Goal: Transaction & Acquisition: Purchase product/service

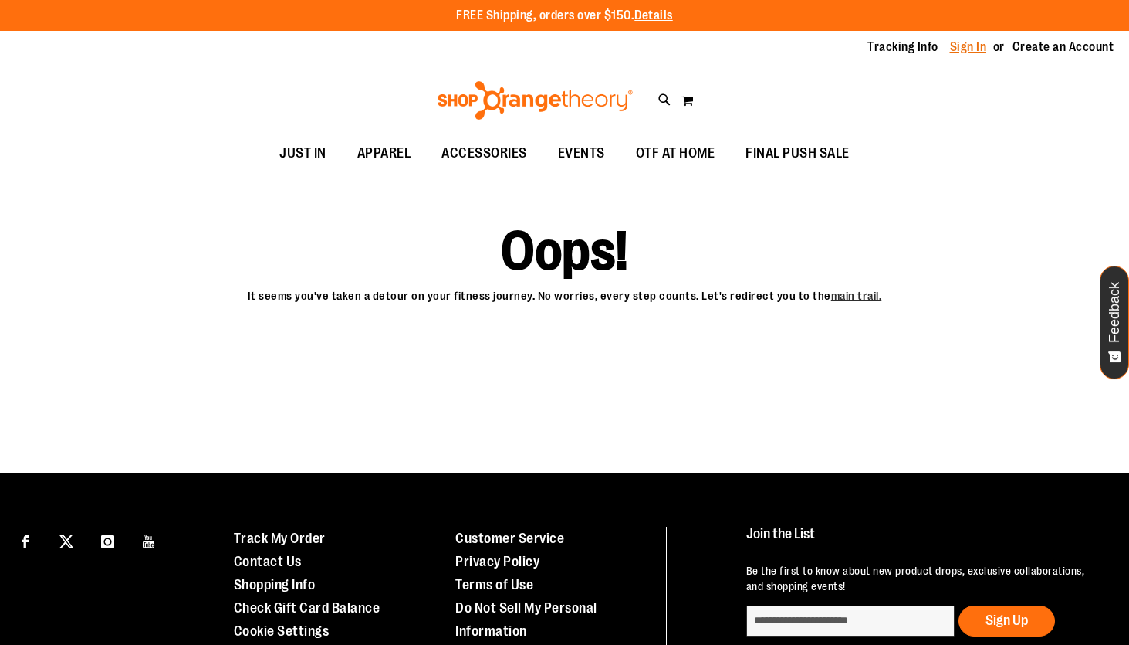
type input "**********"
click at [970, 49] on link "Sign In" at bounding box center [968, 47] width 37 height 17
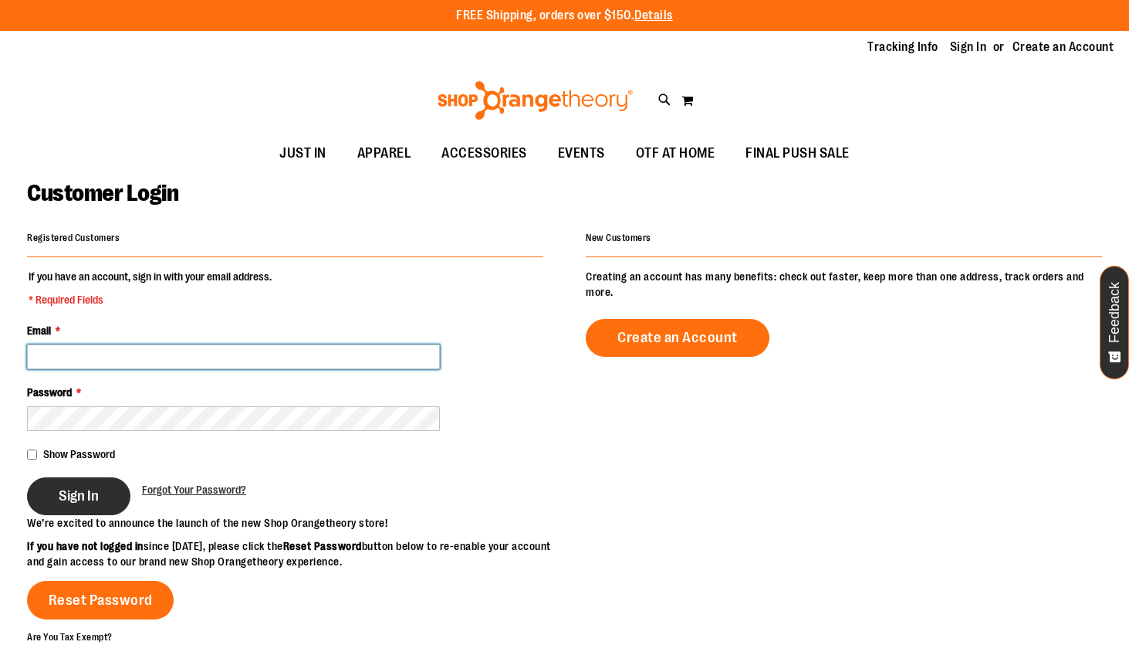
type input "**********"
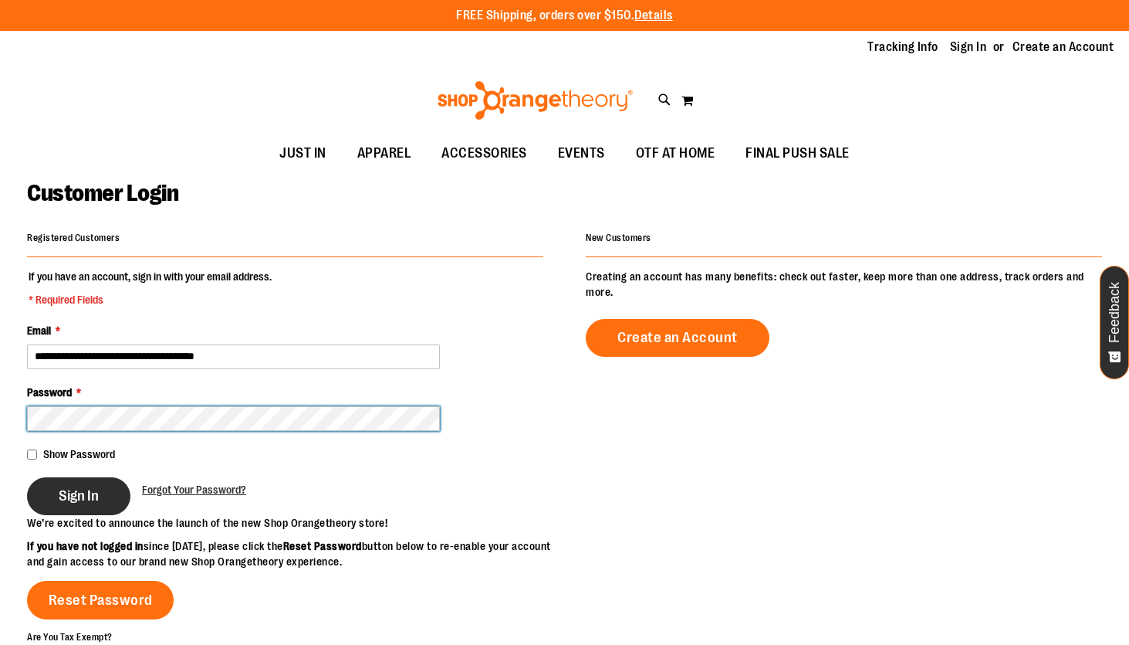
type input "**********"
click at [99, 496] on button "Sign In" at bounding box center [78, 496] width 103 height 38
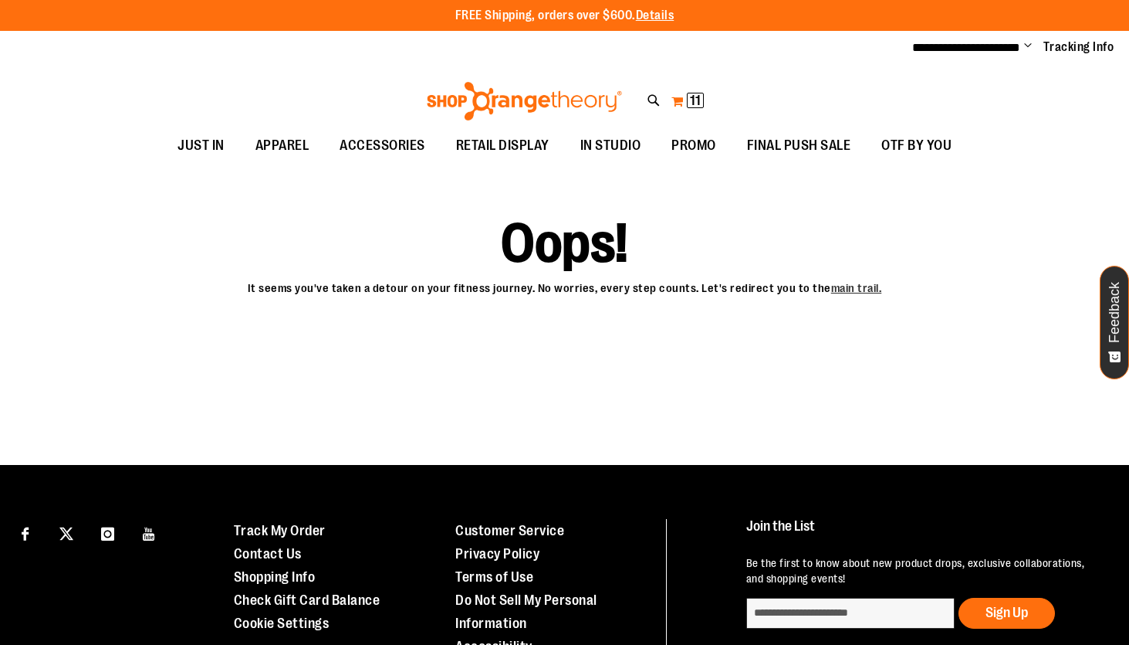
type input "**********"
click at [694, 96] on span "11" at bounding box center [695, 100] width 11 height 15
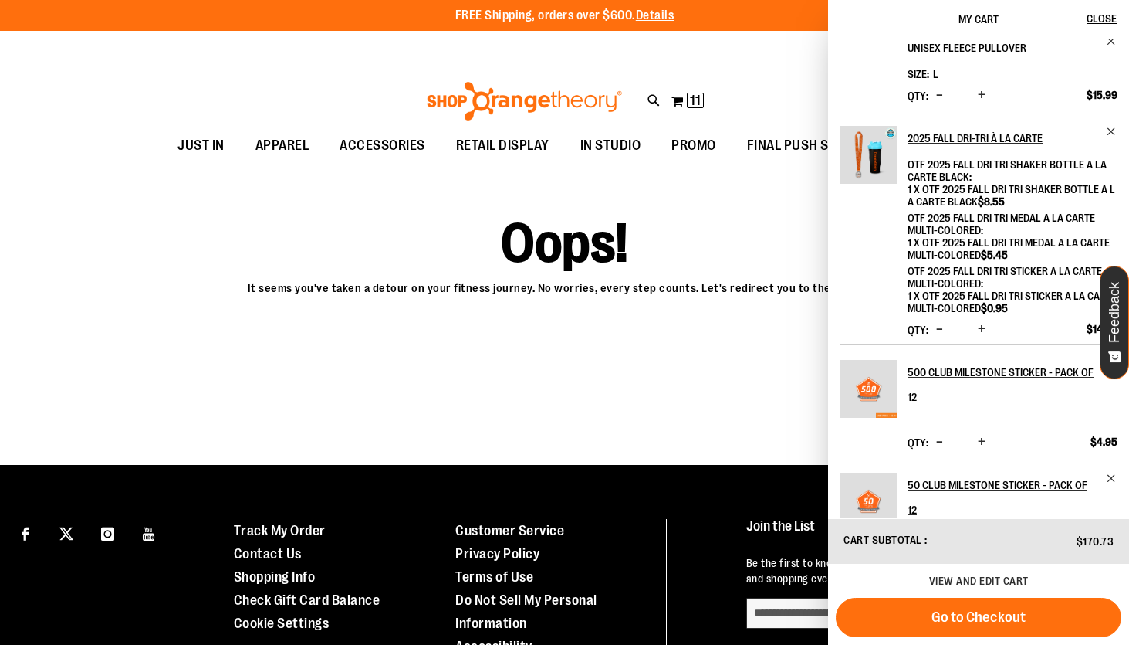
scroll to position [107, 0]
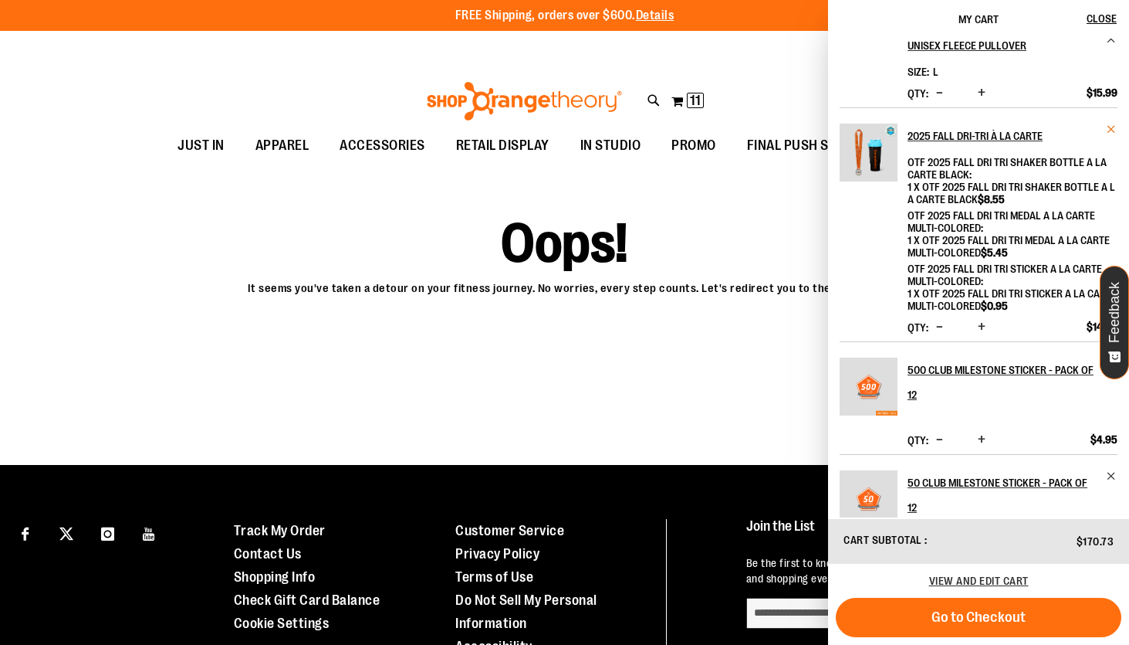
click at [1108, 127] on span "Remove item" at bounding box center [1112, 130] width 12 height 12
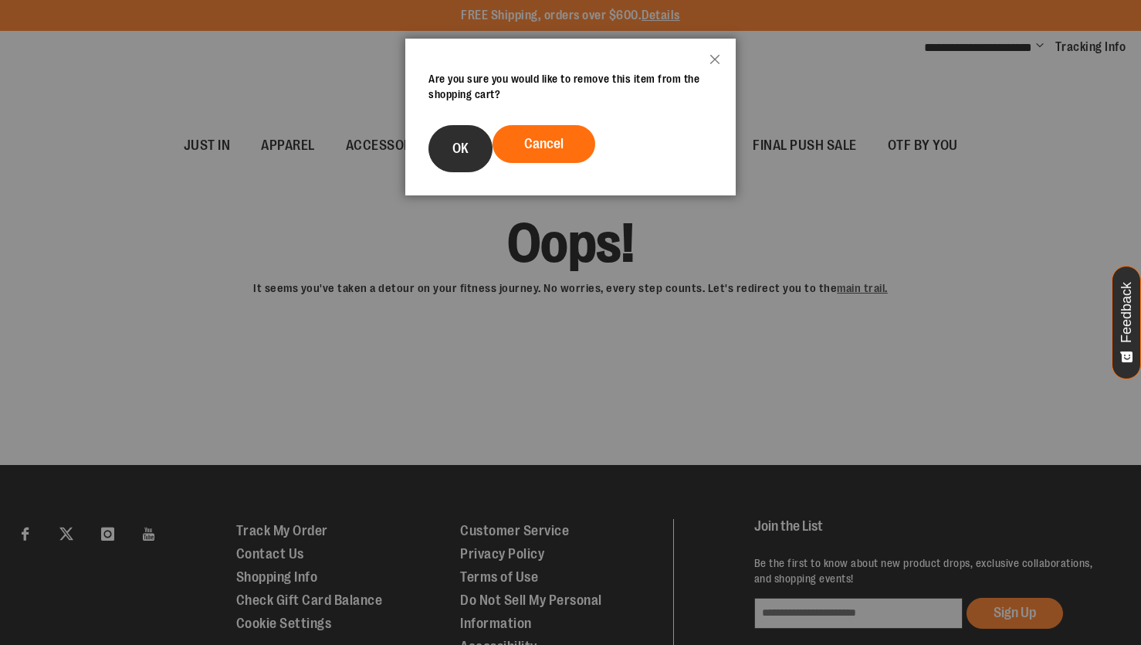
click at [452, 144] on span "OK" at bounding box center [460, 148] width 16 height 15
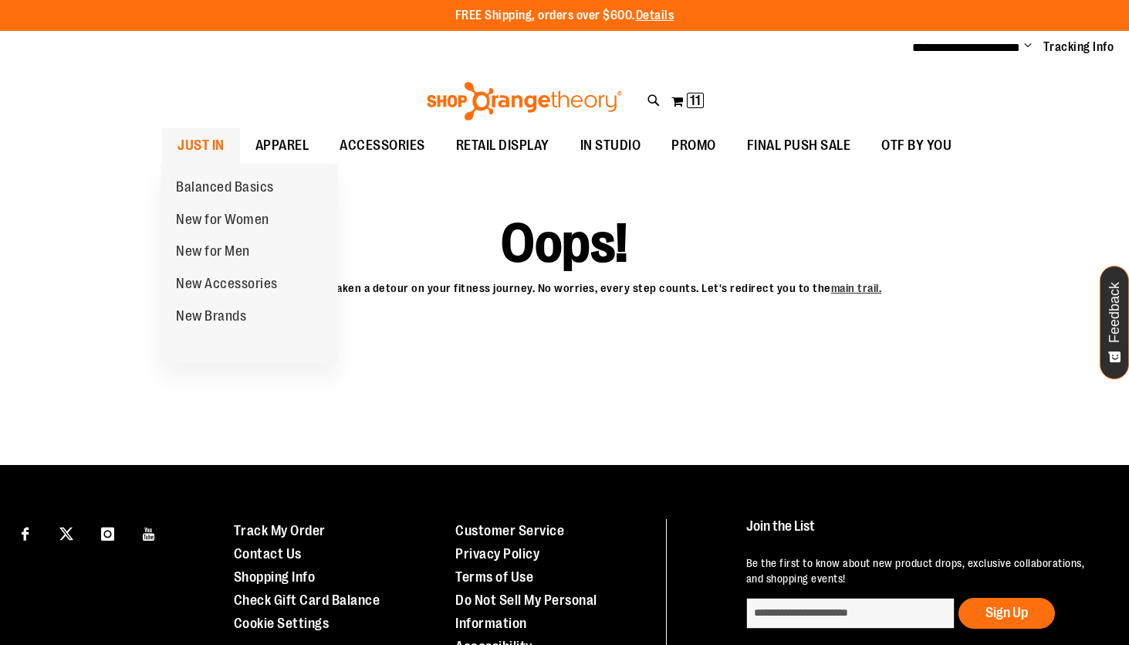
click at [207, 144] on span "JUST IN" at bounding box center [201, 145] width 47 height 35
click at [201, 141] on span "JUST IN" at bounding box center [201, 145] width 47 height 35
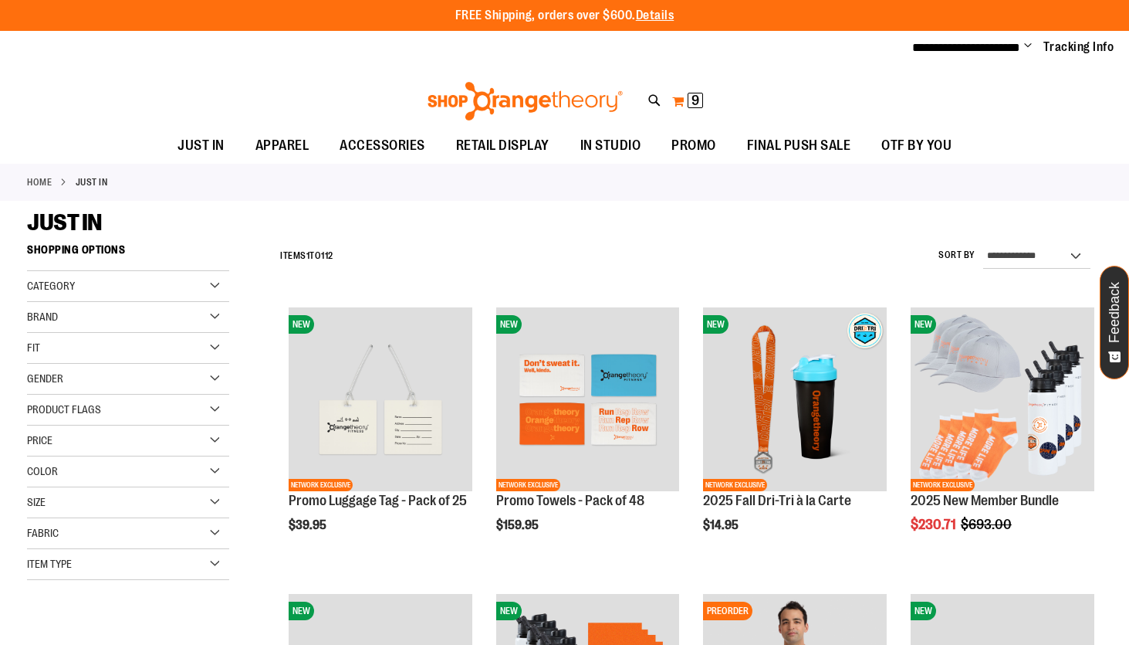
type input "**********"
click at [688, 98] on span "9 9 items" at bounding box center [695, 100] width 15 height 15
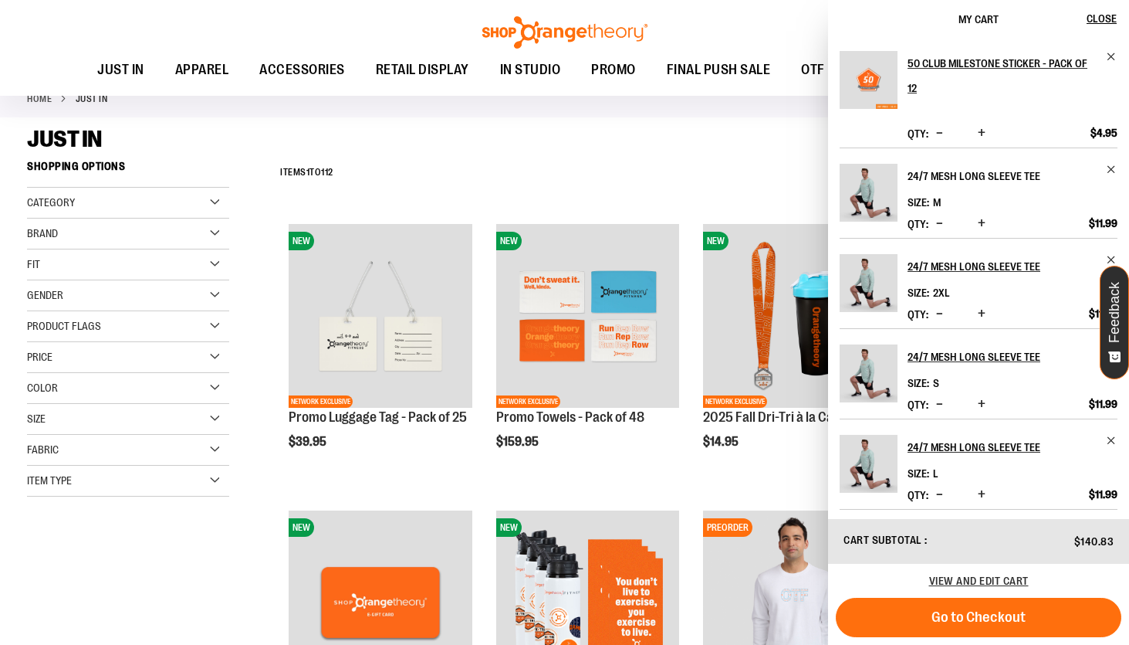
scroll to position [296, 0]
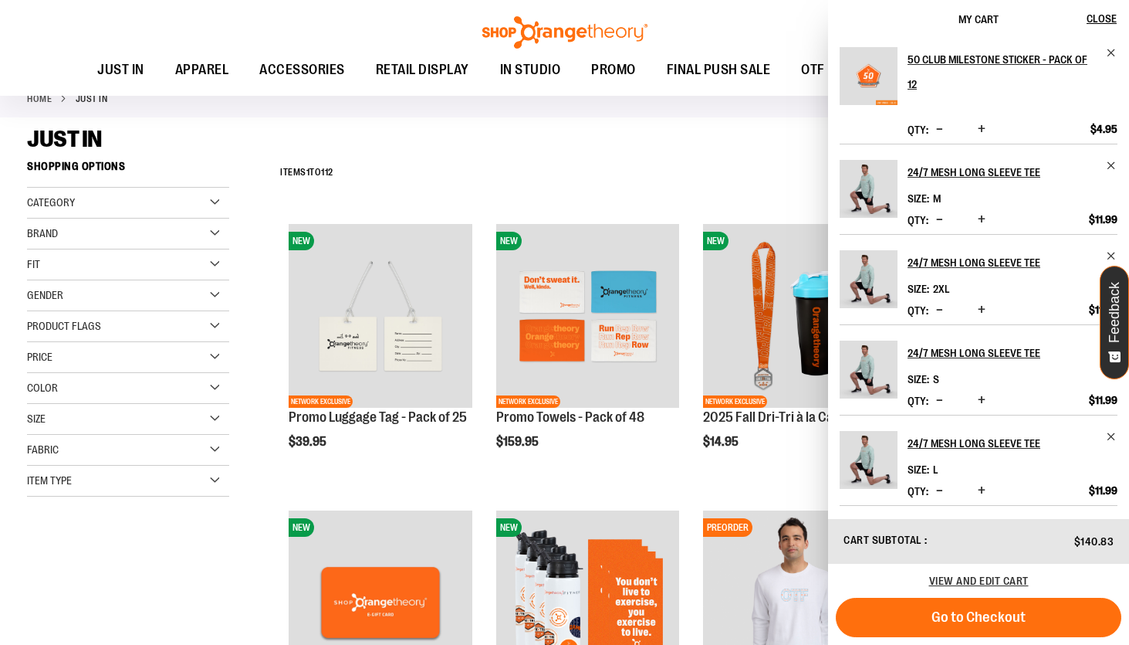
click at [682, 161] on div "**********" at bounding box center [688, 173] width 830 height 40
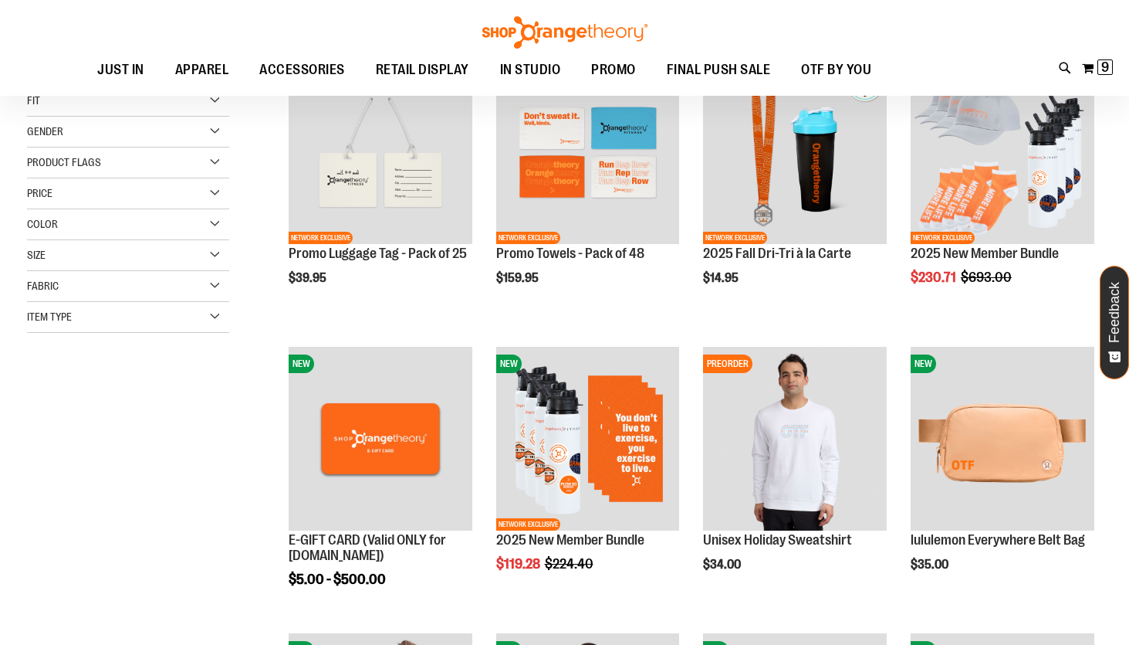
scroll to position [340, 0]
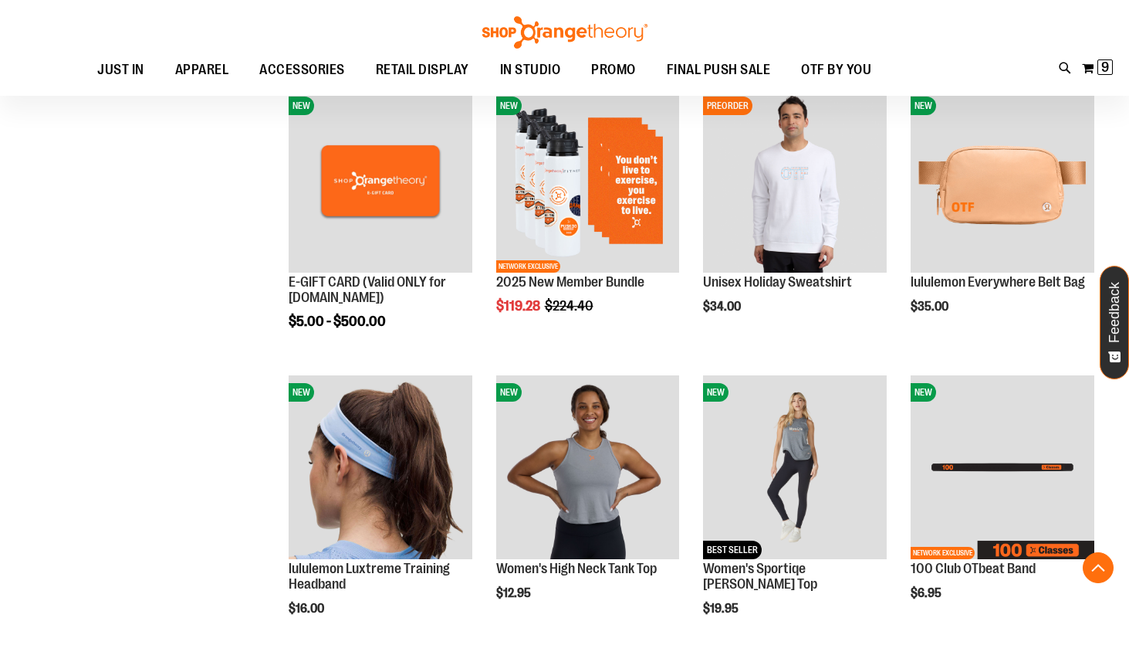
scroll to position [502, 0]
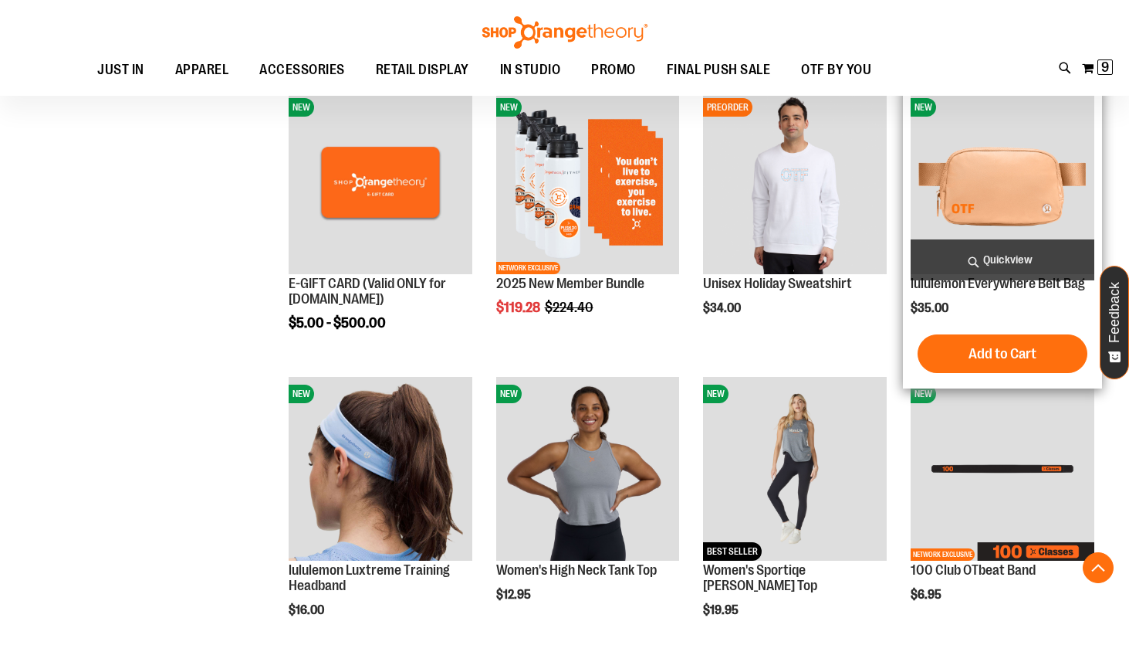
click at [987, 181] on img "product" at bounding box center [1003, 182] width 184 height 184
click at [1007, 354] on span "Add to Cart" at bounding box center [1003, 353] width 68 height 17
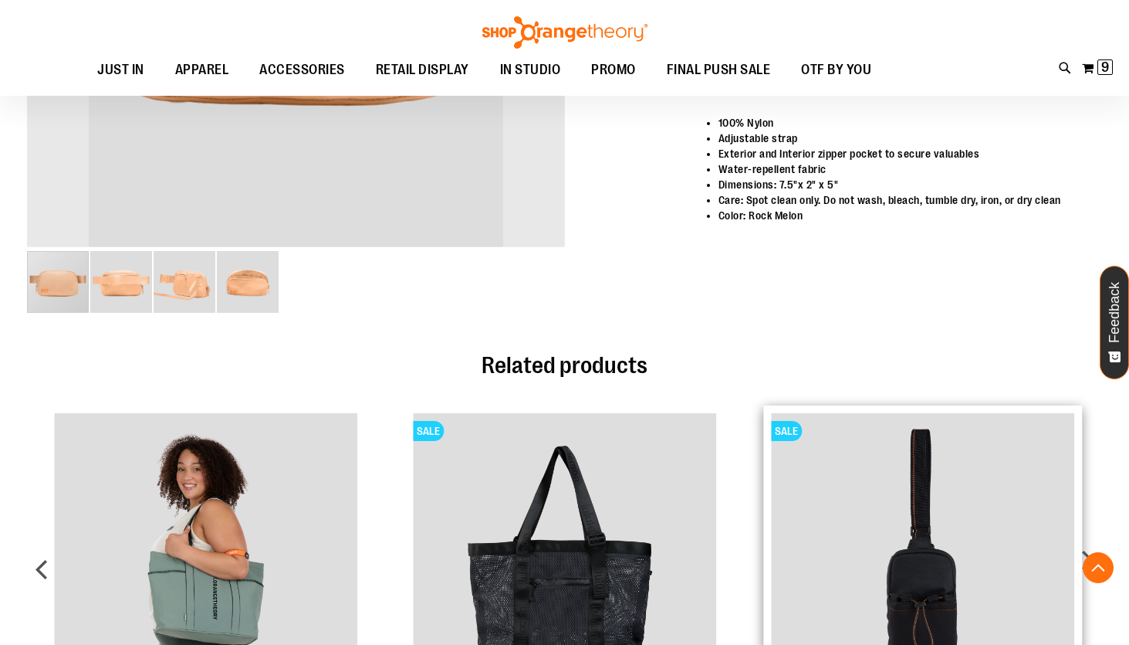
scroll to position [86, 0]
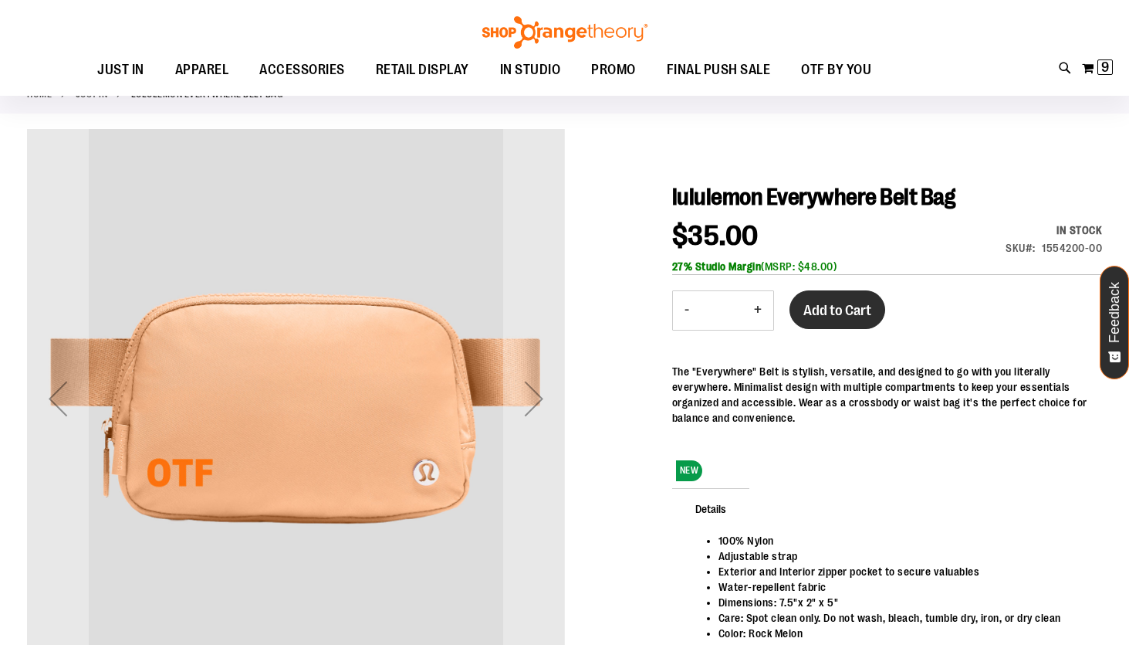
type input "**********"
click at [847, 311] on span "Add to Cart" at bounding box center [838, 310] width 68 height 17
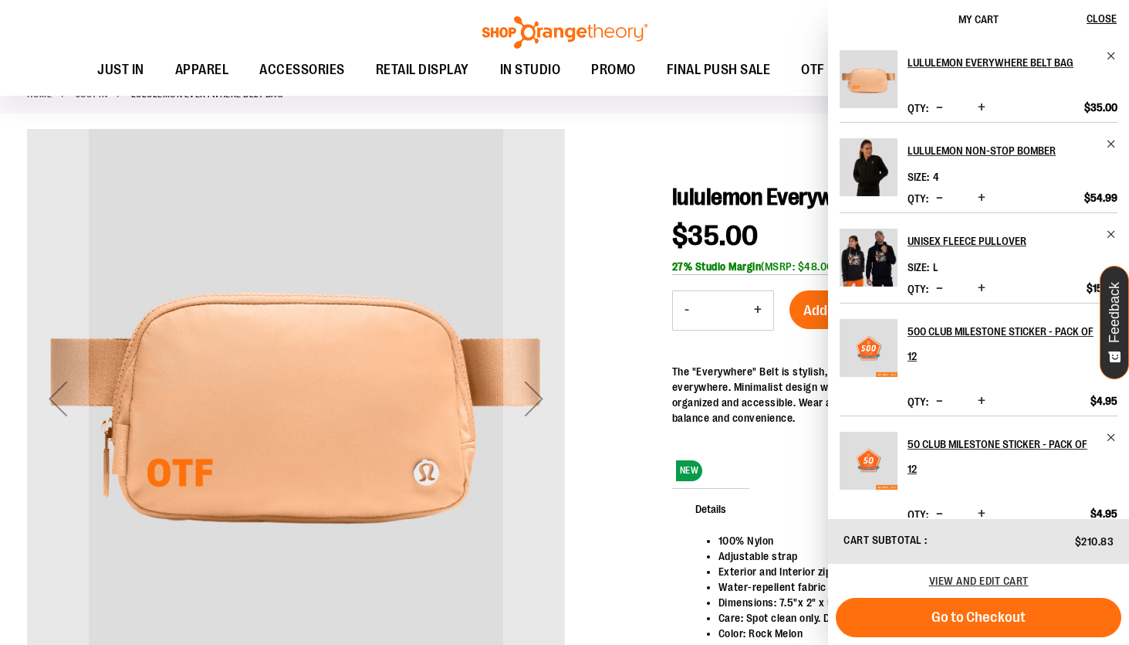
click at [591, 147] on div at bounding box center [564, 440] width 1075 height 622
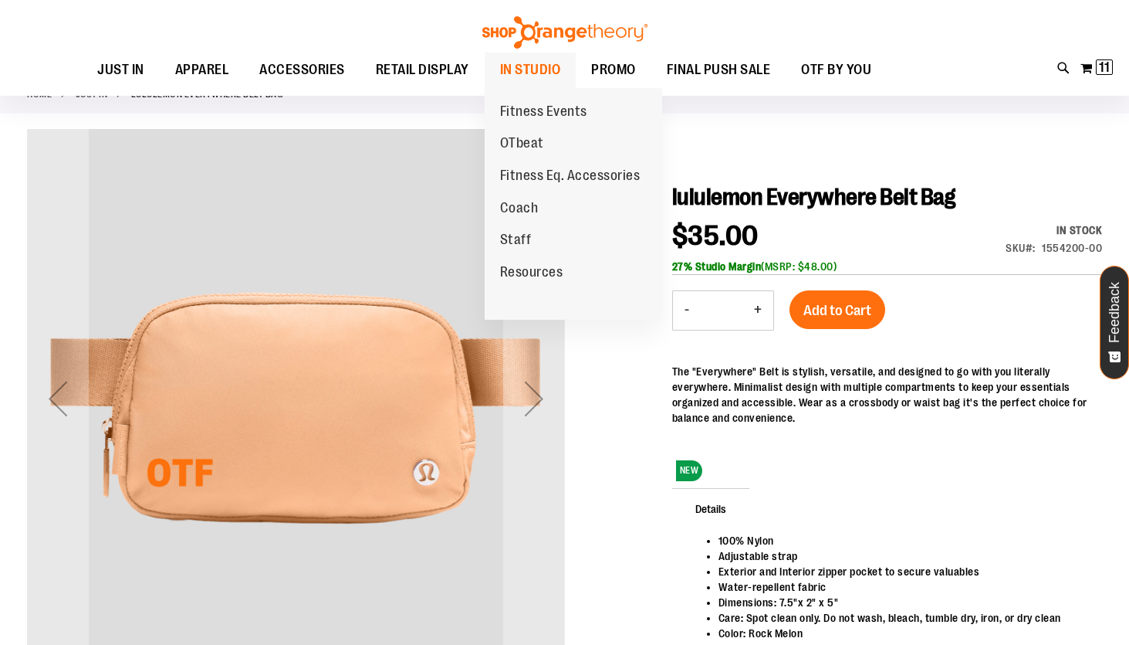
click at [542, 71] on span "IN STUDIO" at bounding box center [530, 69] width 61 height 35
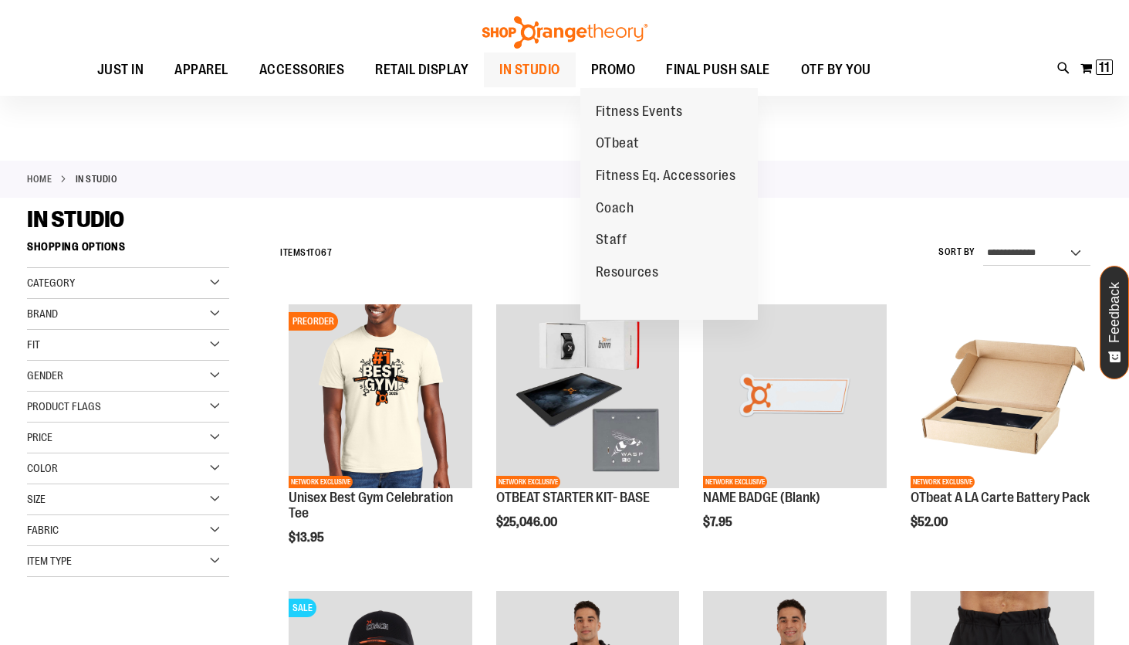
scroll to position [2, 0]
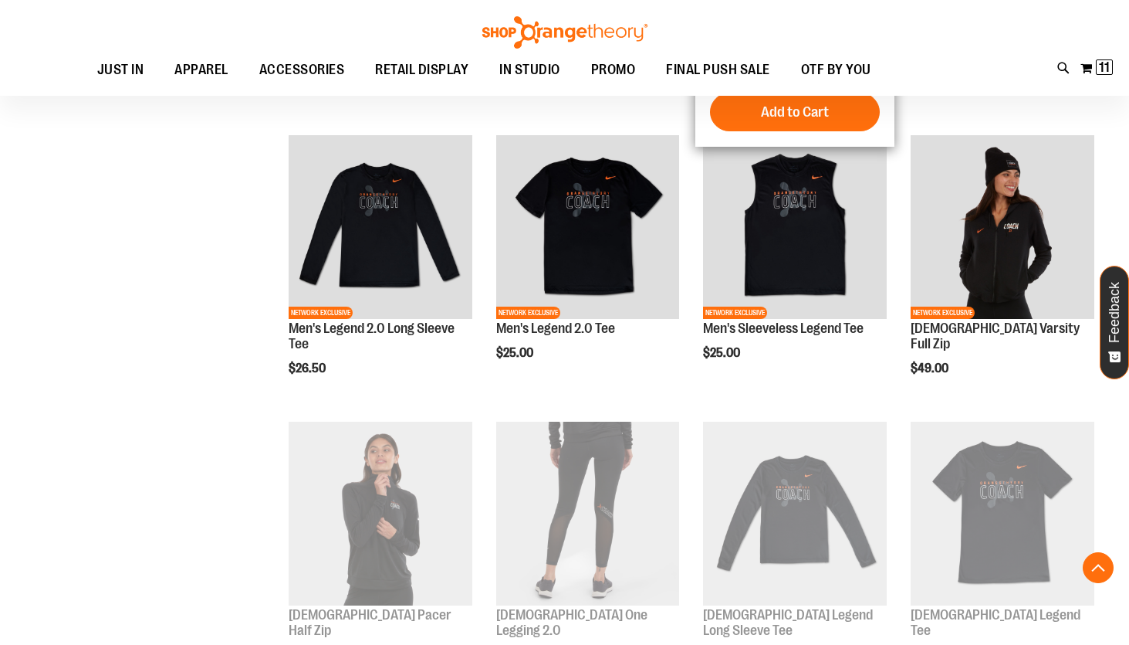
scroll to position [811, 0]
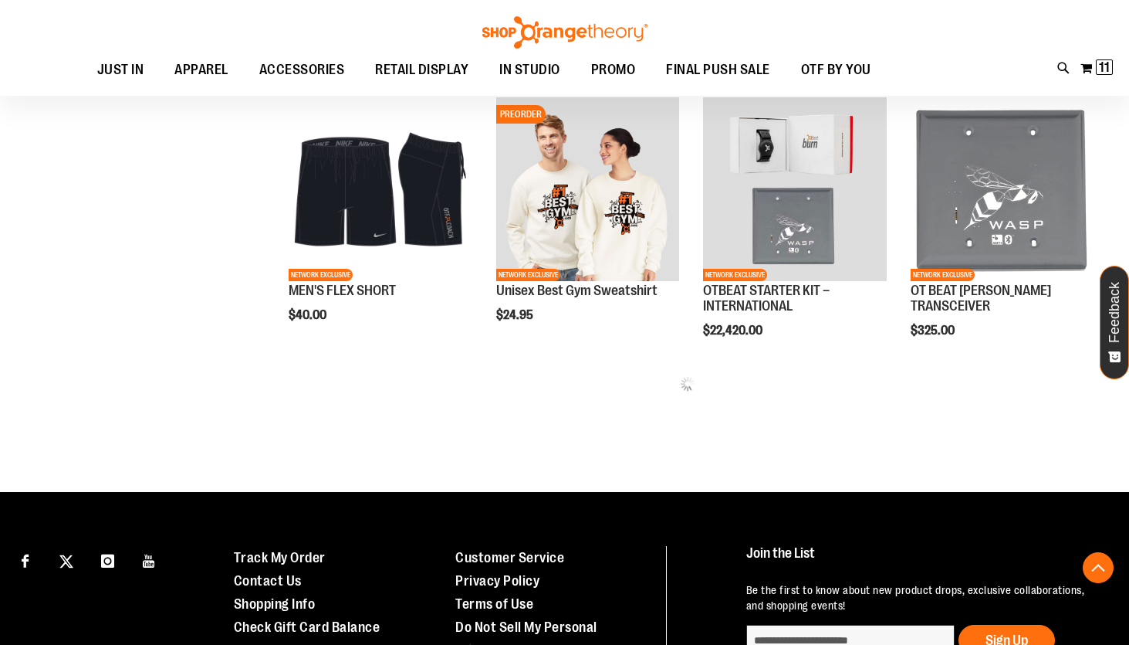
scroll to position [1617, 0]
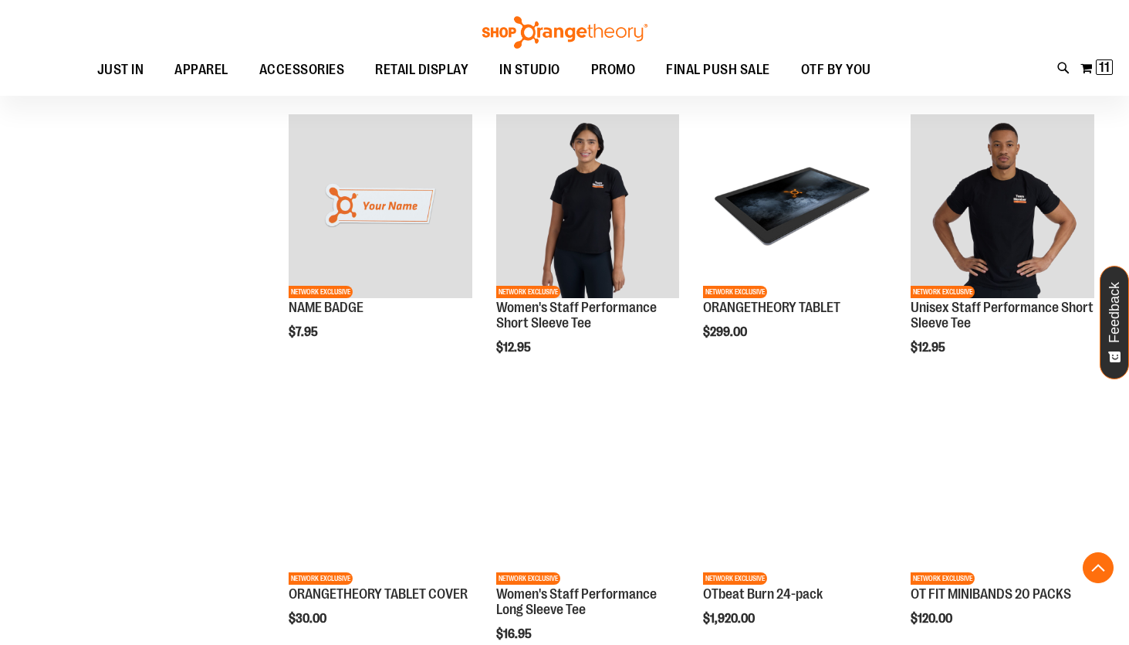
scroll to position [2040, 0]
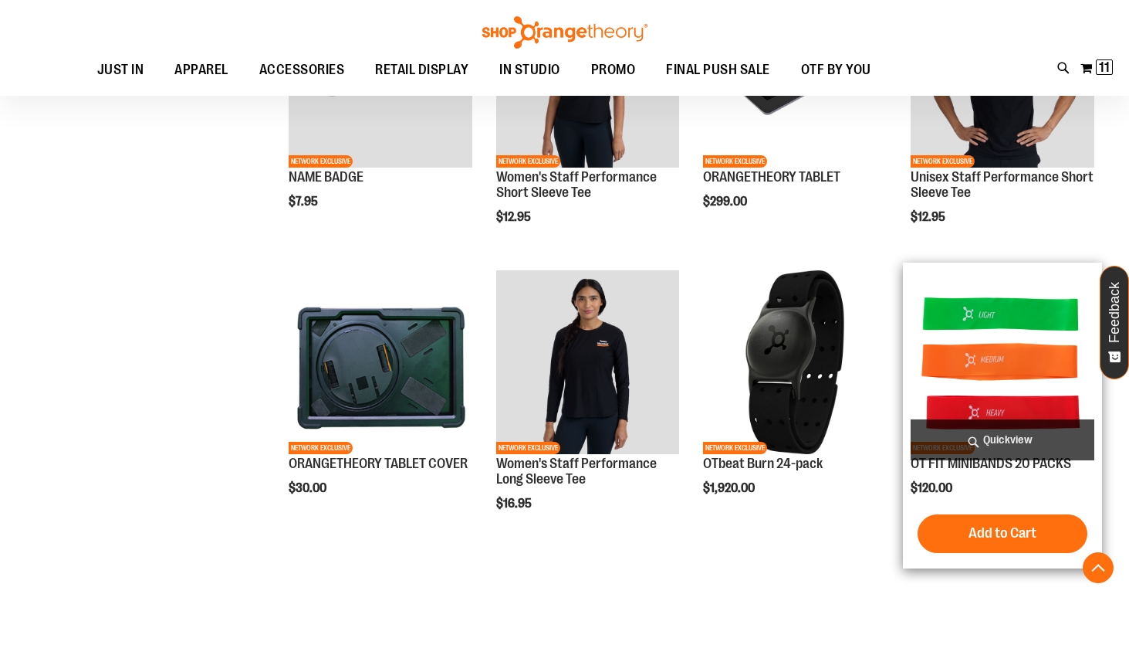
type input "**********"
click at [1028, 366] on img "product" at bounding box center [1003, 362] width 184 height 184
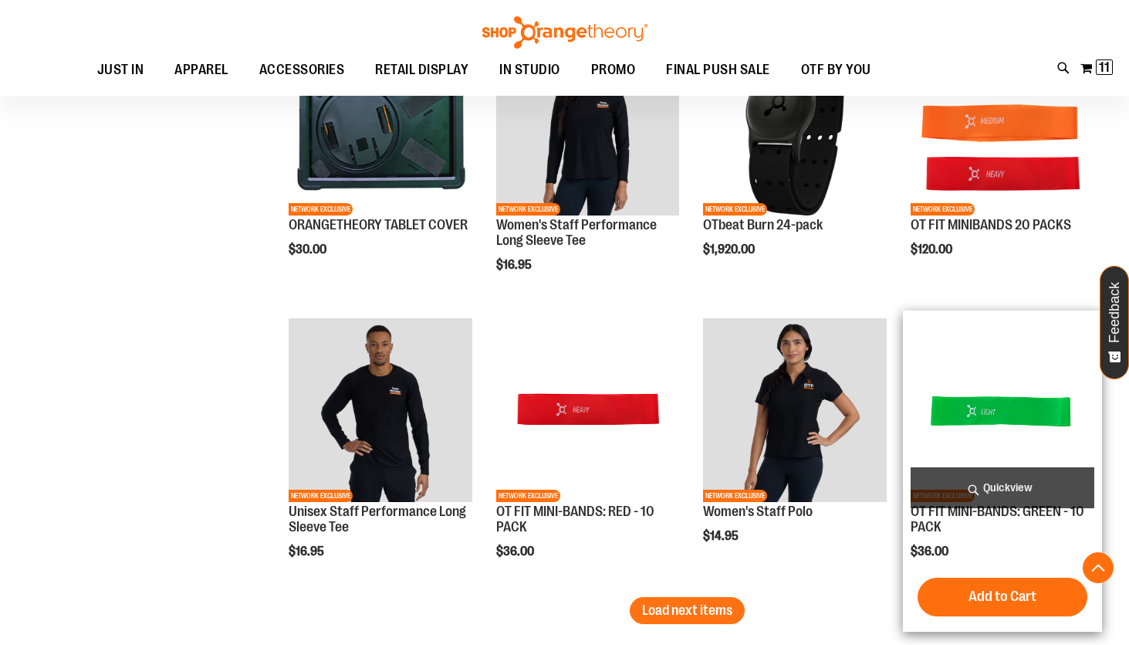
scroll to position [2401, 0]
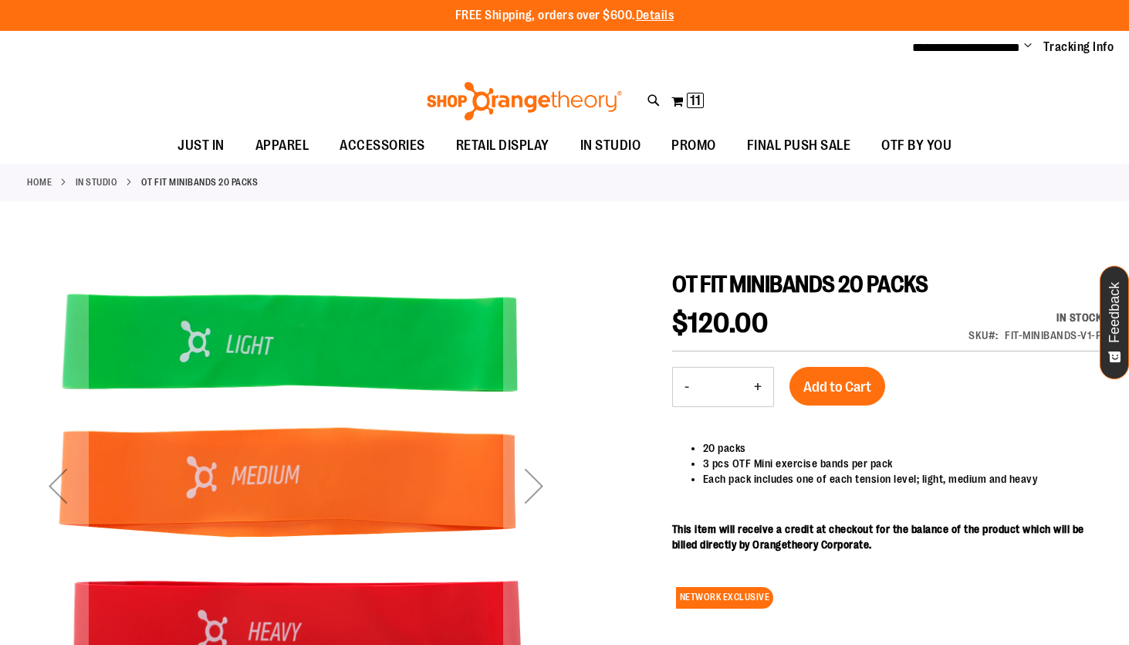
scroll to position [2, 0]
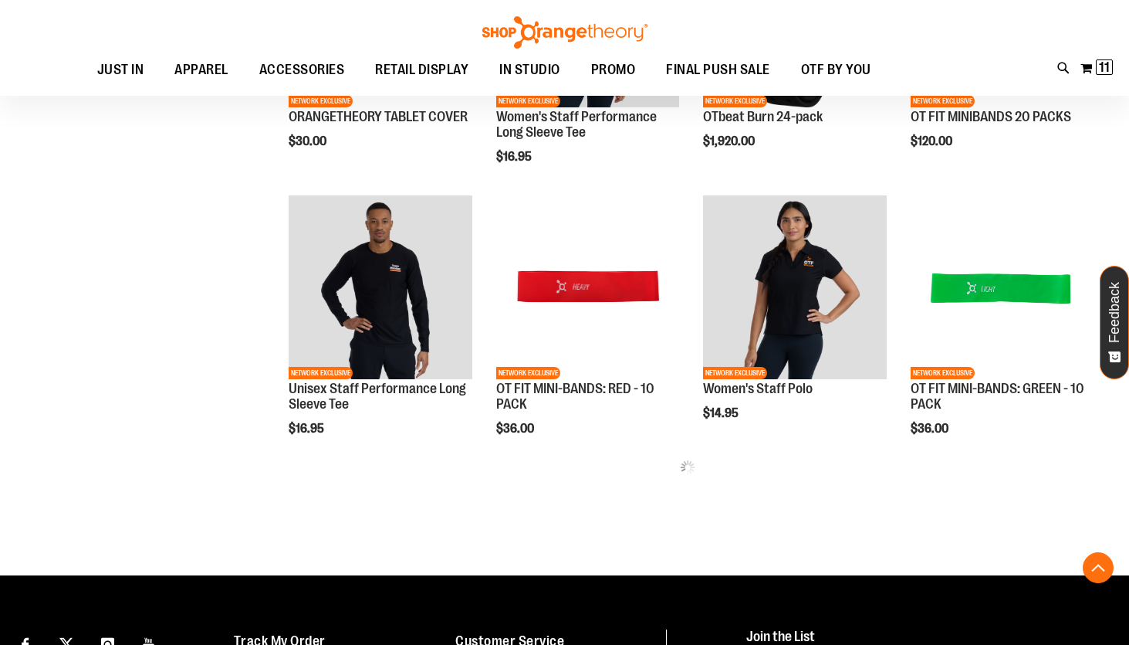
scroll to position [379, 0]
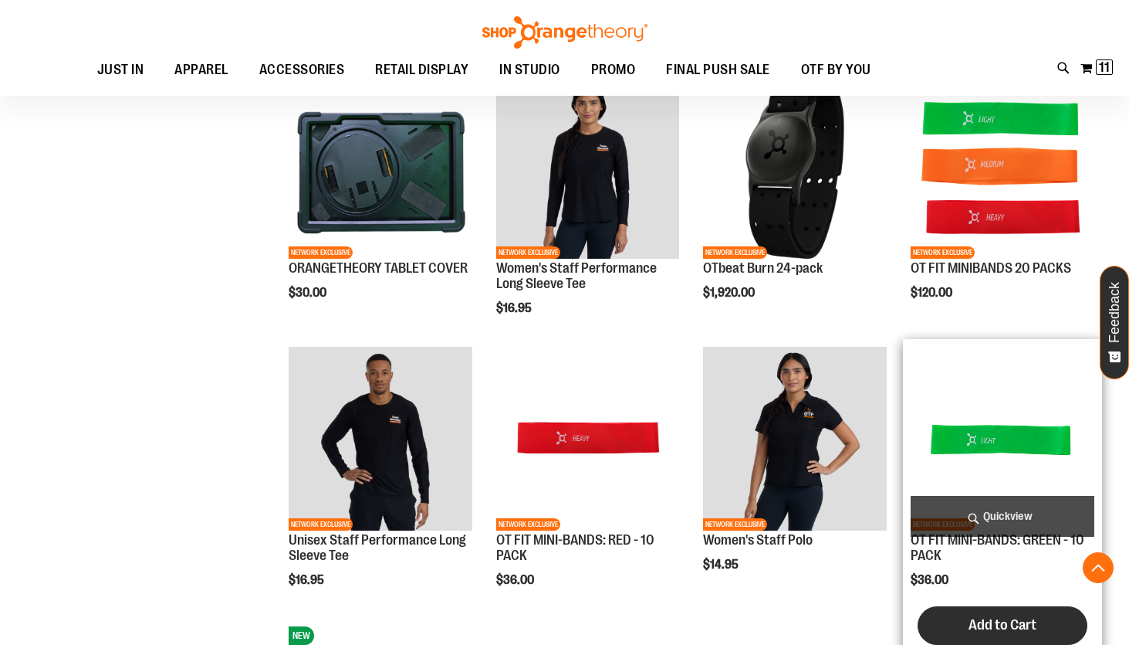
type input "**********"
click at [1006, 625] on span "Add to Cart" at bounding box center [1003, 624] width 68 height 17
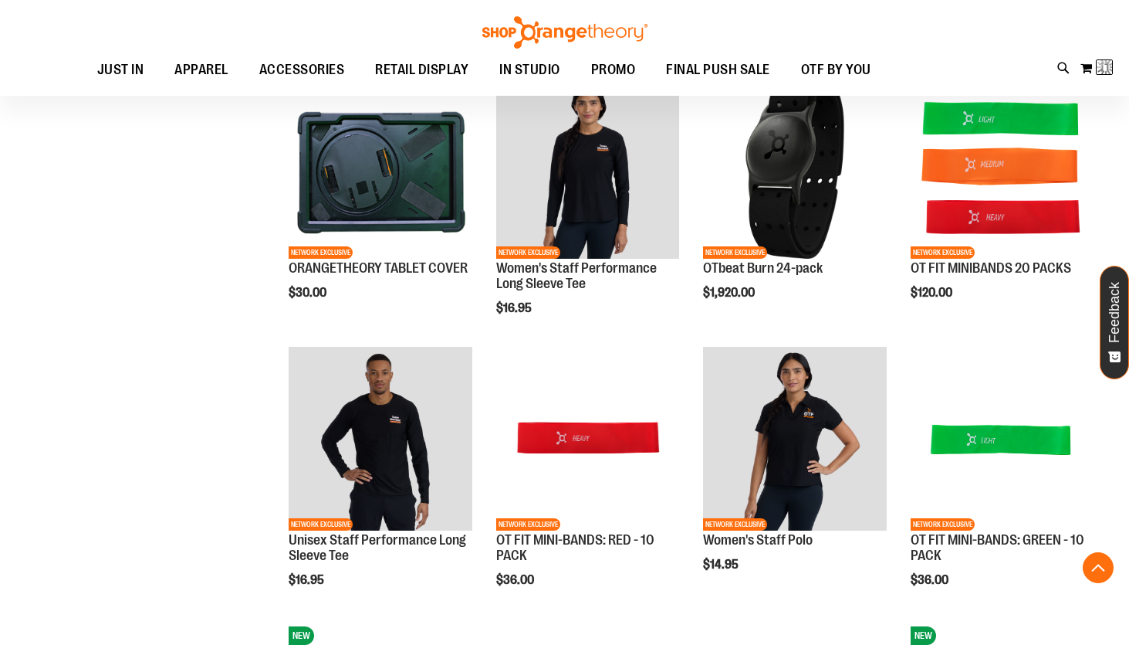
scroll to position [382, 0]
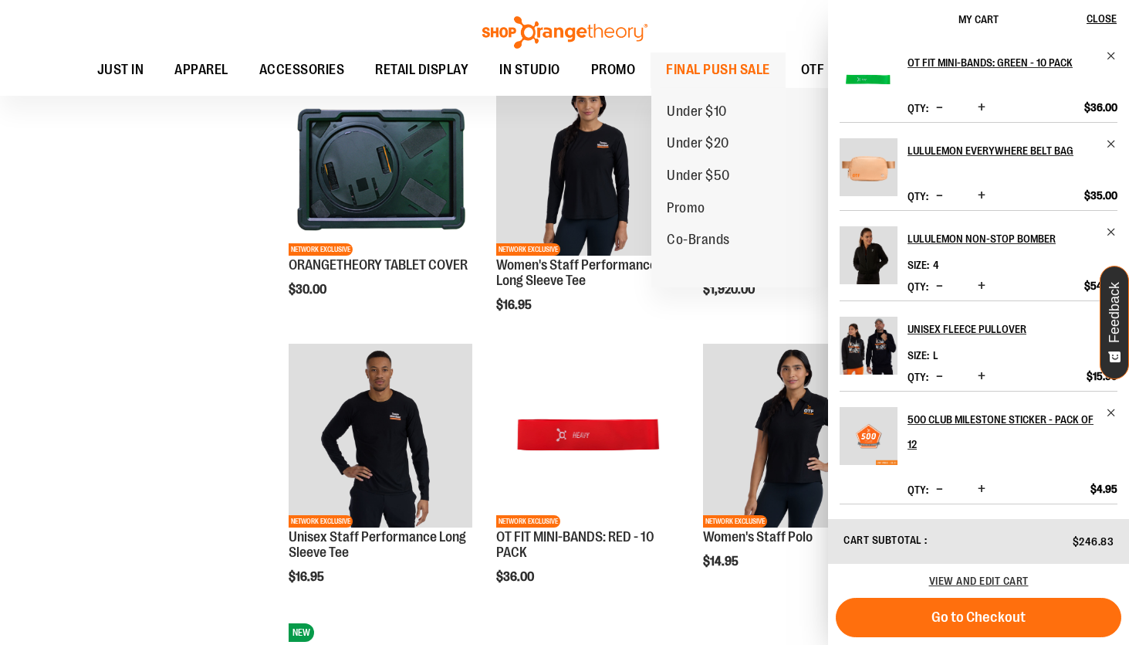
click at [729, 66] on span "FINAL PUSH SALE" at bounding box center [718, 69] width 104 height 35
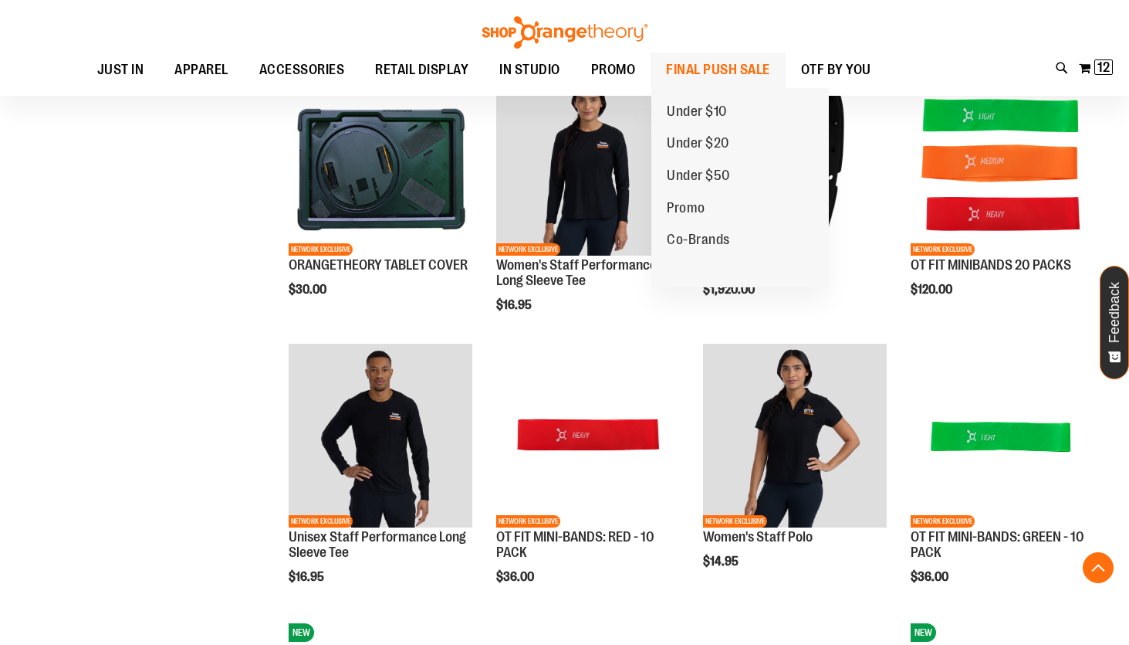
click at [729, 66] on span "FINAL PUSH SALE" at bounding box center [718, 69] width 104 height 35
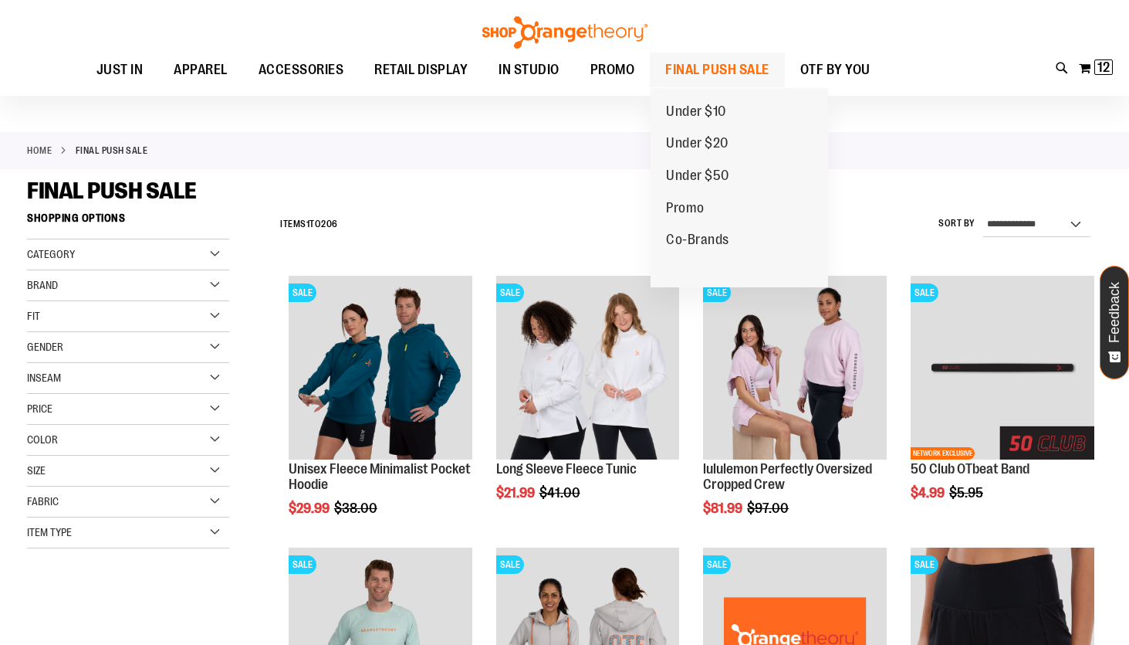
scroll to position [151, 0]
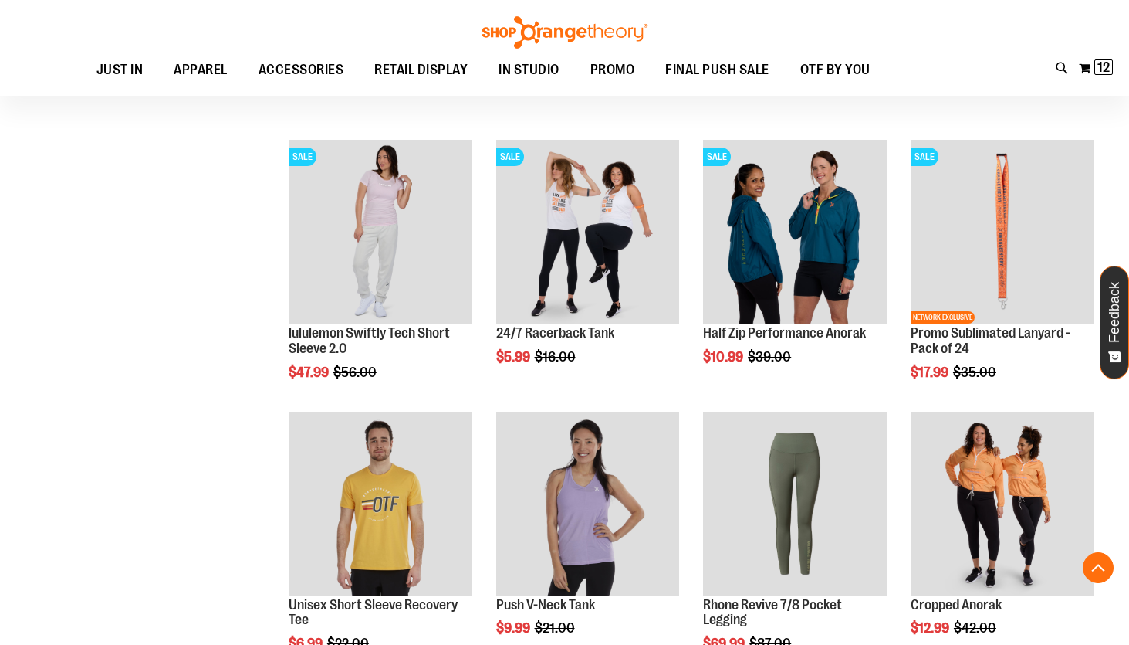
scroll to position [740, 0]
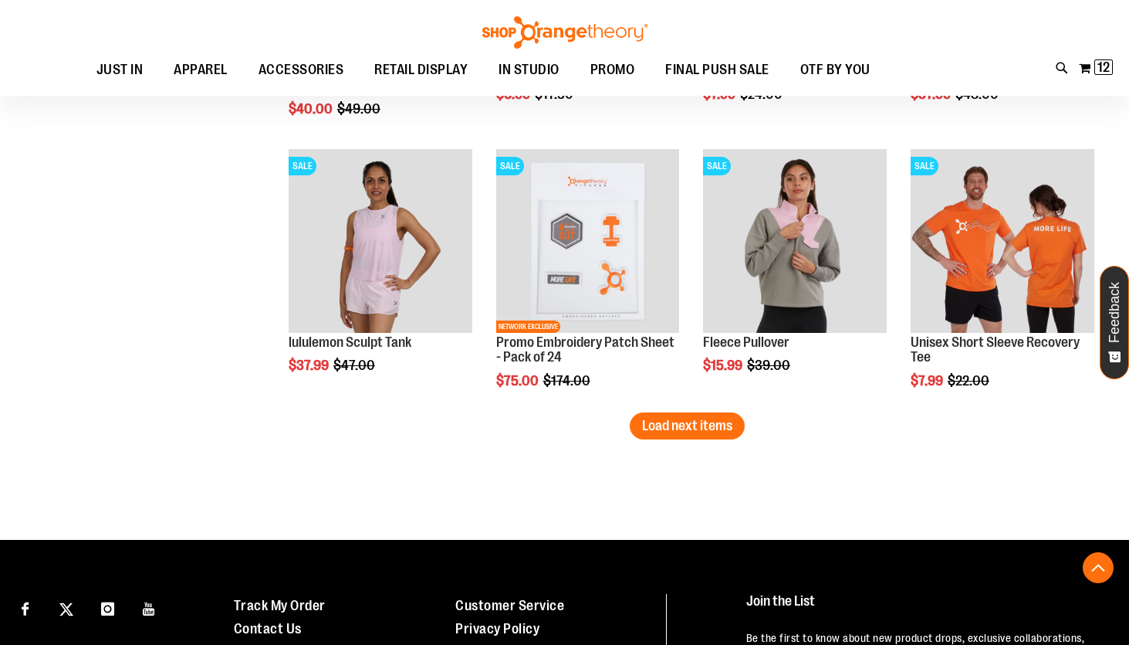
scroll to position [2351, 0]
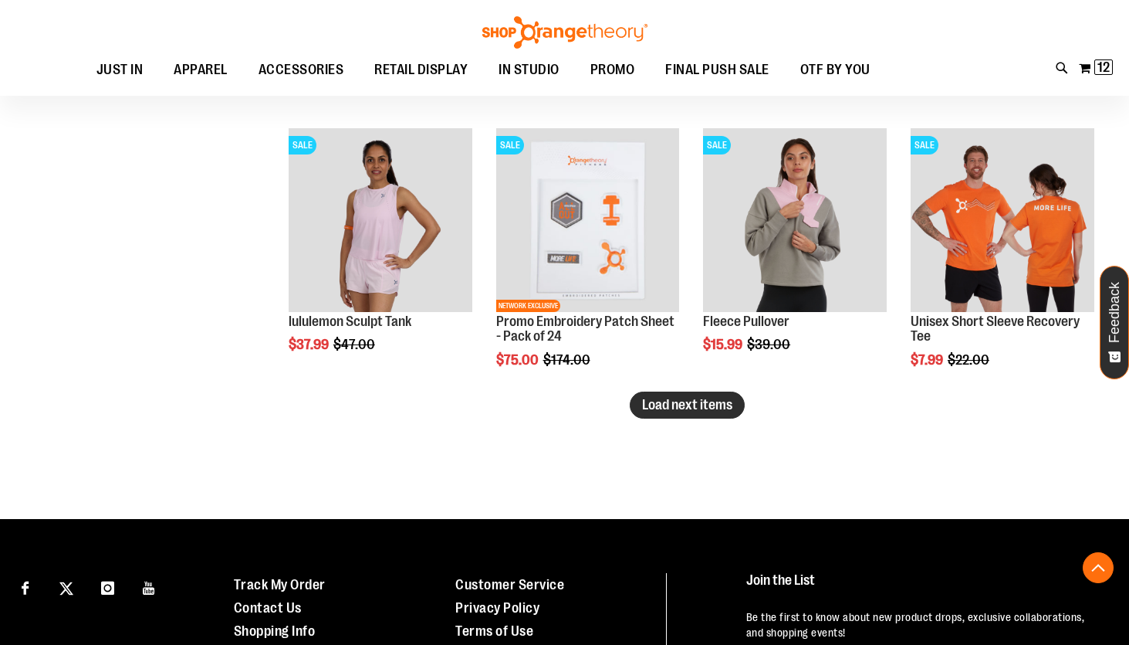
type input "**********"
click at [726, 411] on span "Load next items" at bounding box center [687, 404] width 90 height 15
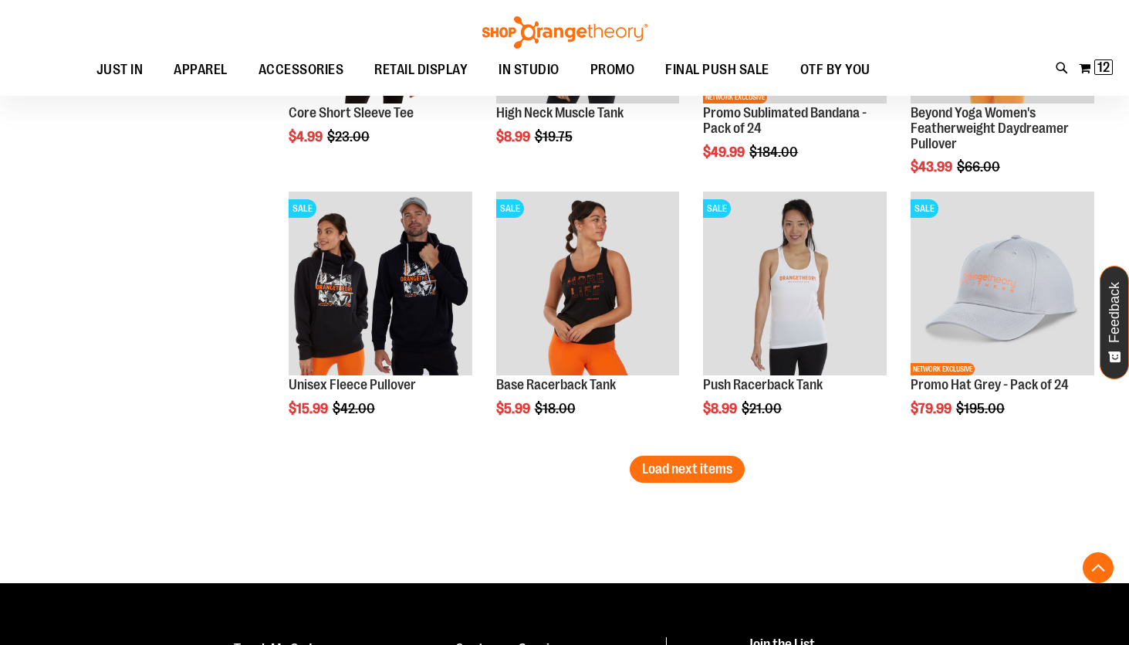
scroll to position [3344, 0]
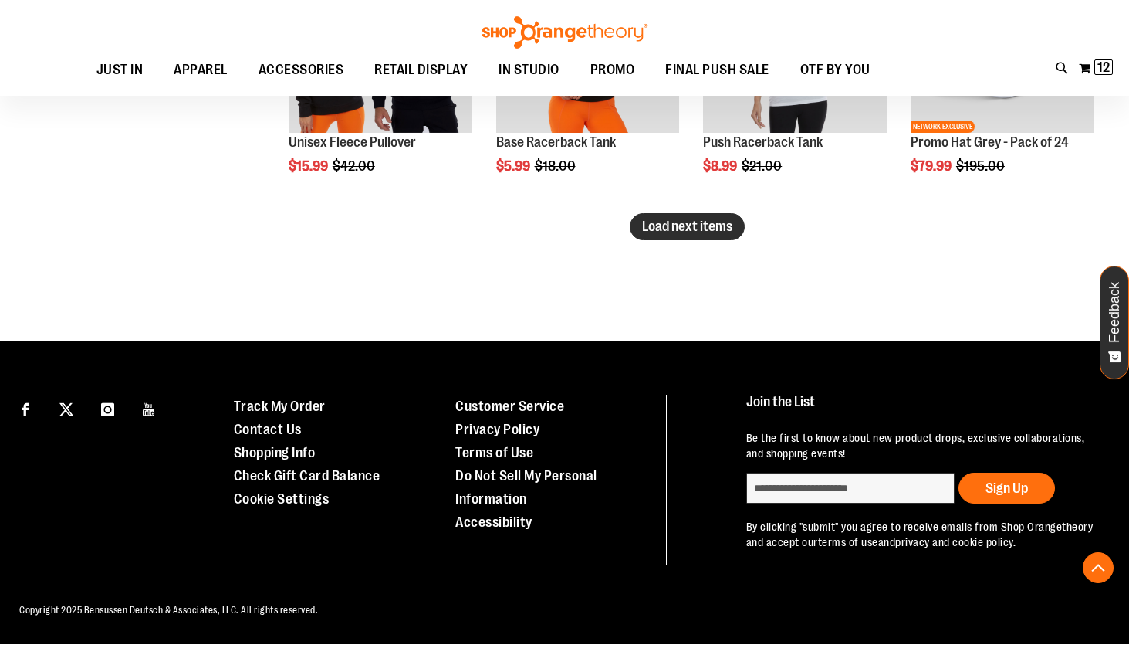
click at [672, 229] on span "Load next items" at bounding box center [687, 225] width 90 height 15
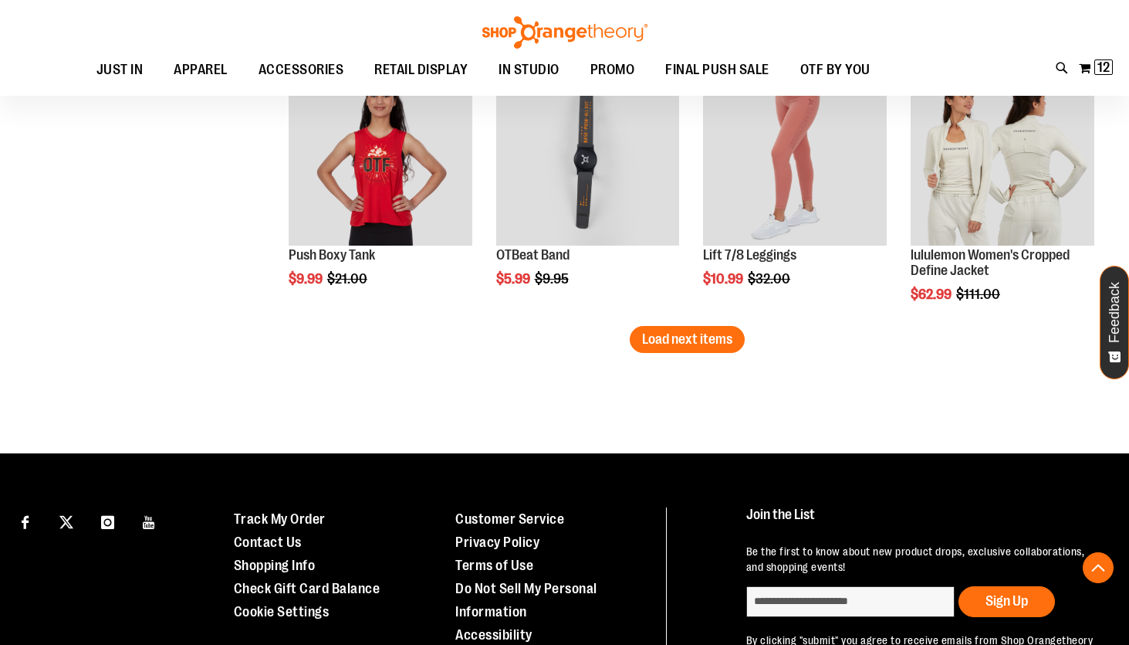
scroll to position [4159, 0]
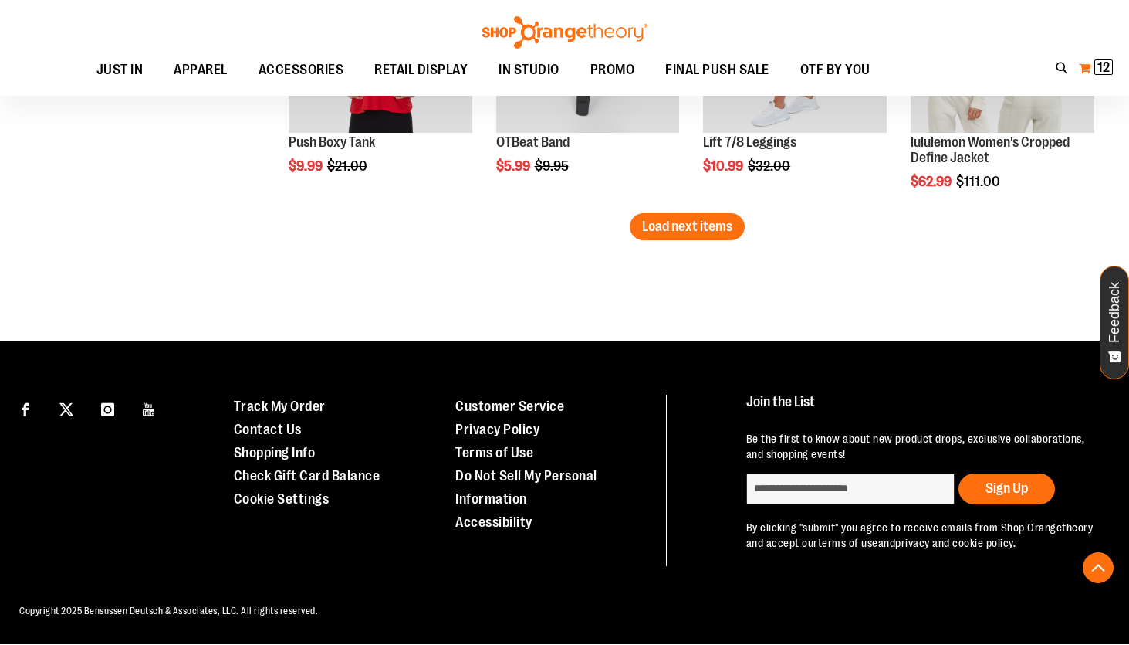
click at [1096, 61] on span "12 12 items" at bounding box center [1104, 66] width 19 height 15
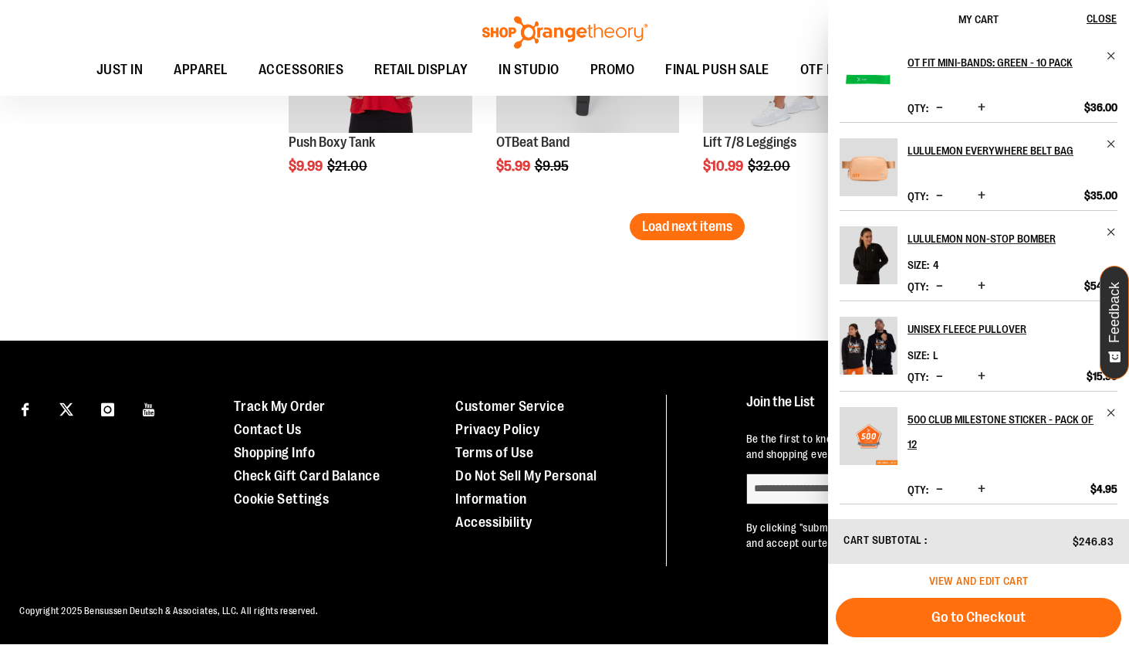
click at [1016, 581] on span "View and edit cart" at bounding box center [979, 580] width 100 height 12
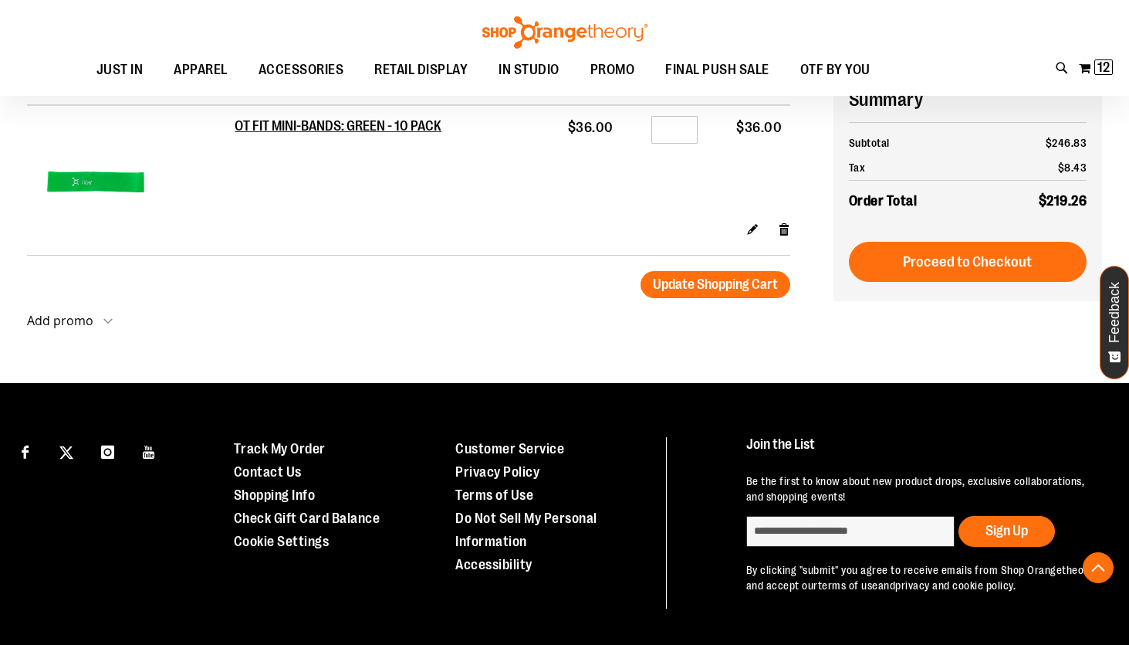
type input "**********"
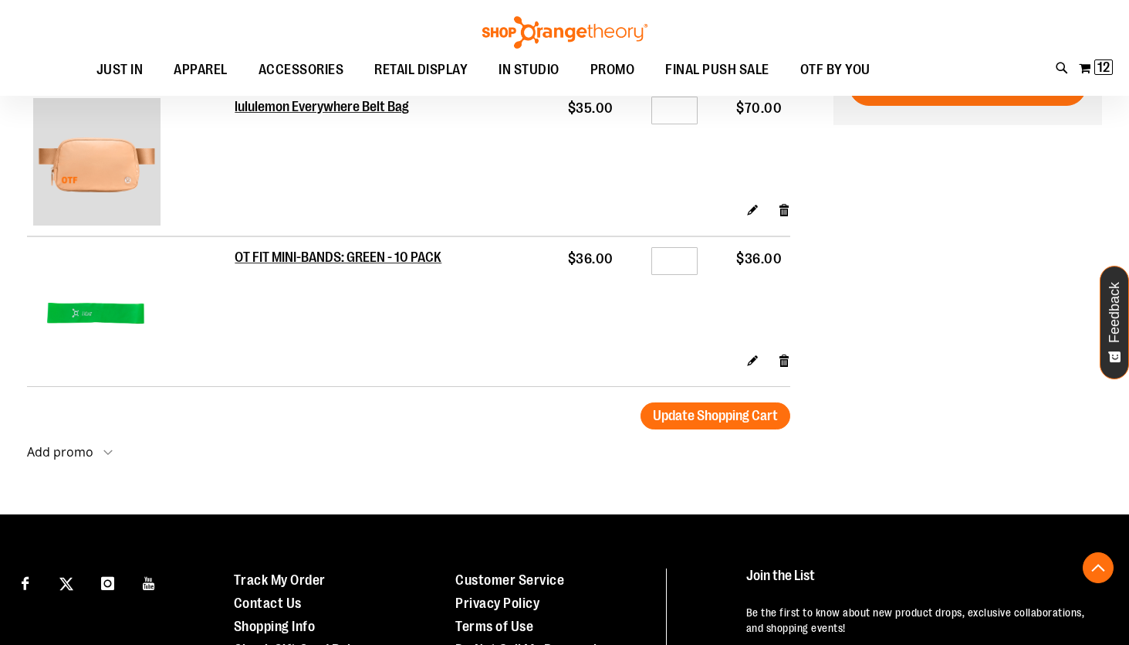
scroll to position [1393, 0]
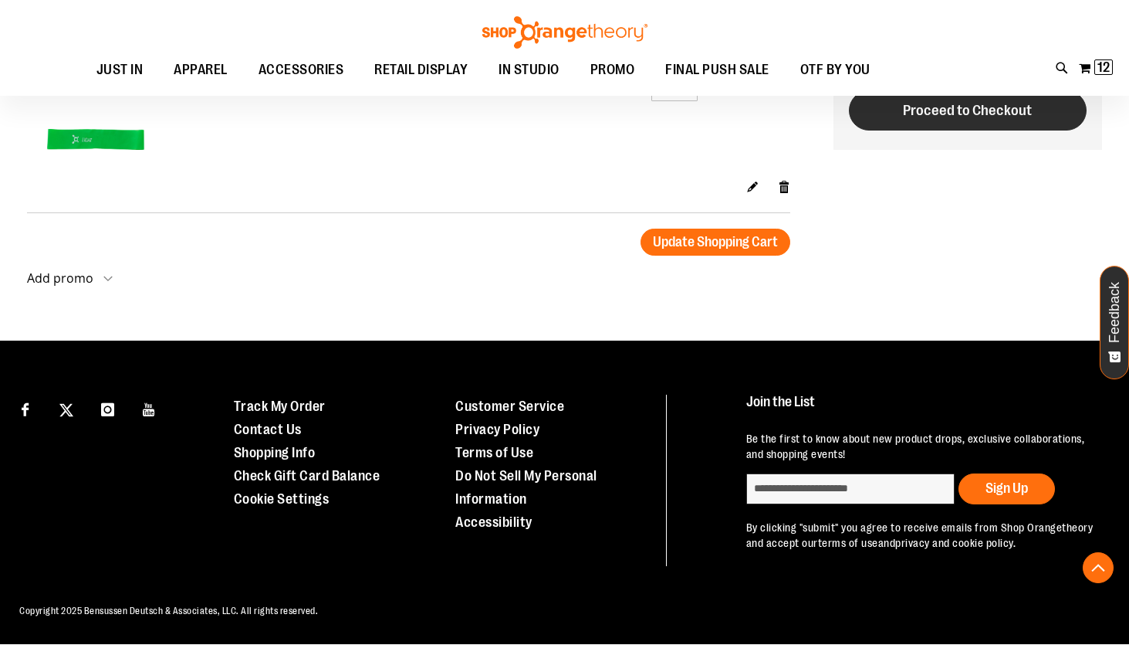
drag, startPoint x: 935, startPoint y: 96, endPoint x: 932, endPoint y: 103, distance: 8.3
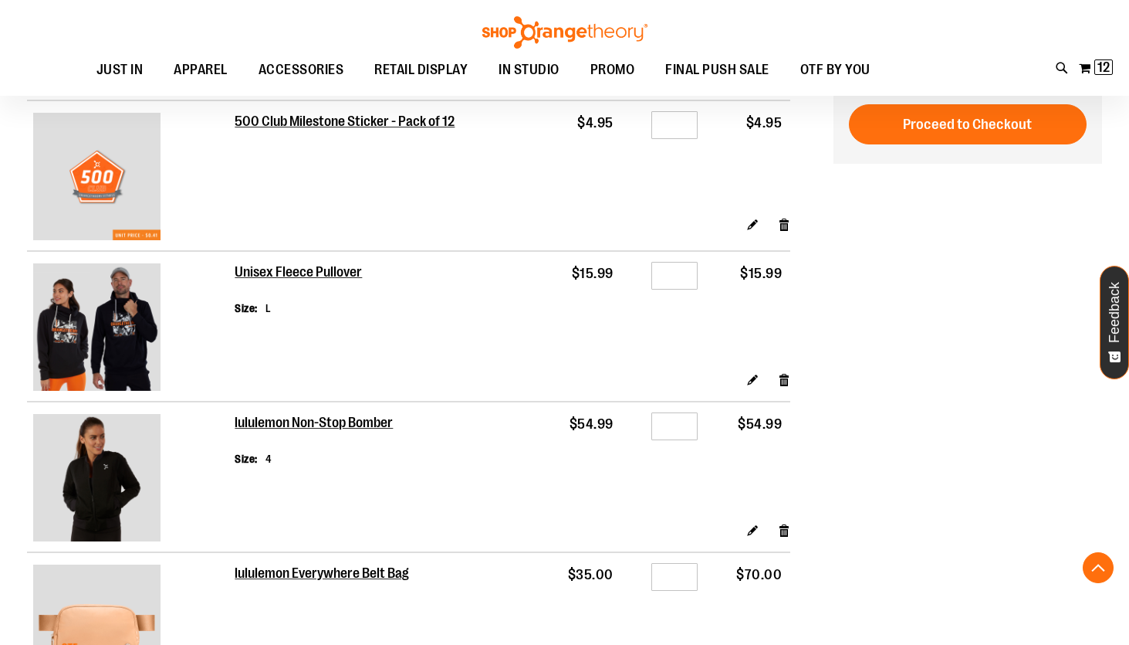
click at [849, 104] on button "Proceed to Checkout" at bounding box center [968, 124] width 238 height 40
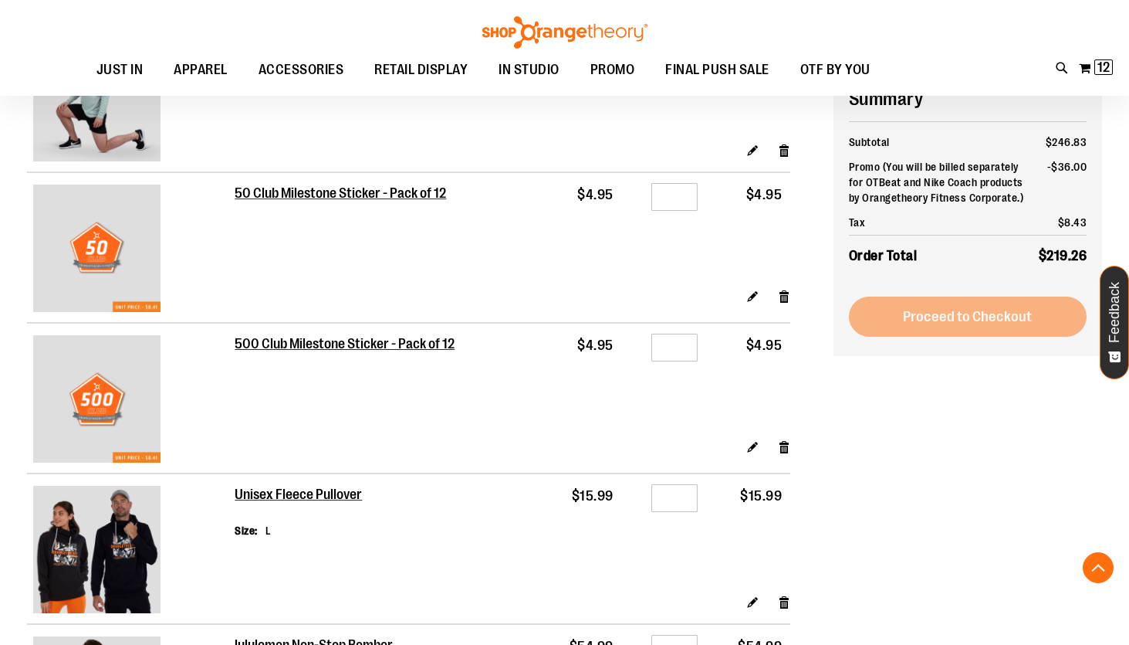
scroll to position [647, 0]
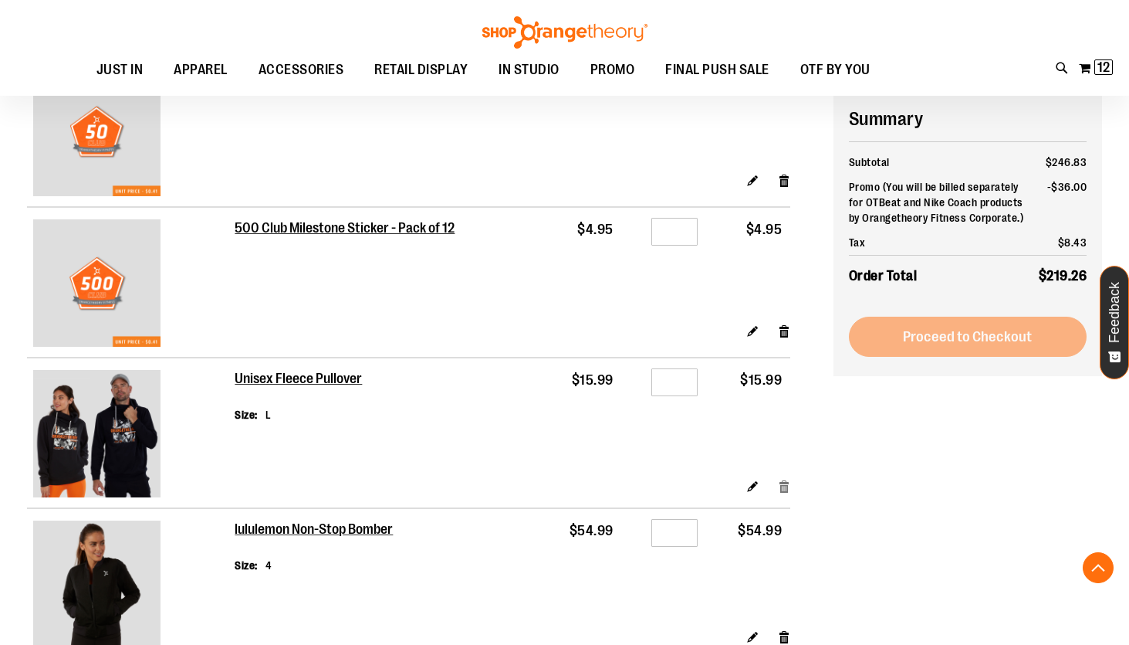
click at [784, 486] on link "Remove item" at bounding box center [784, 486] width 13 height 16
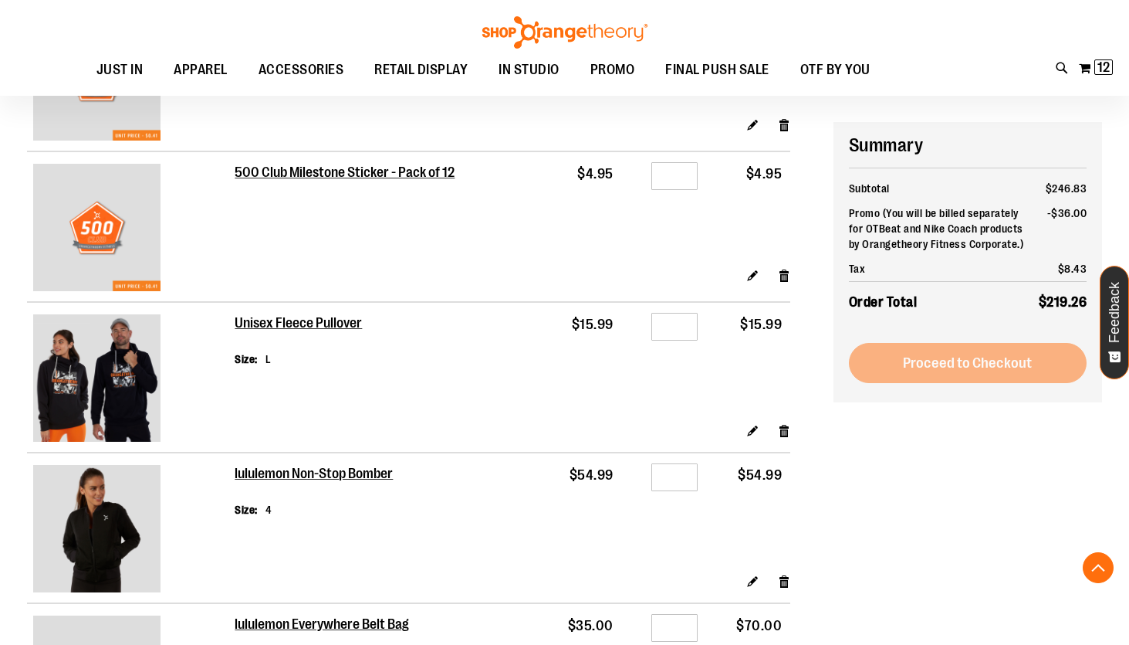
scroll to position [730, 0]
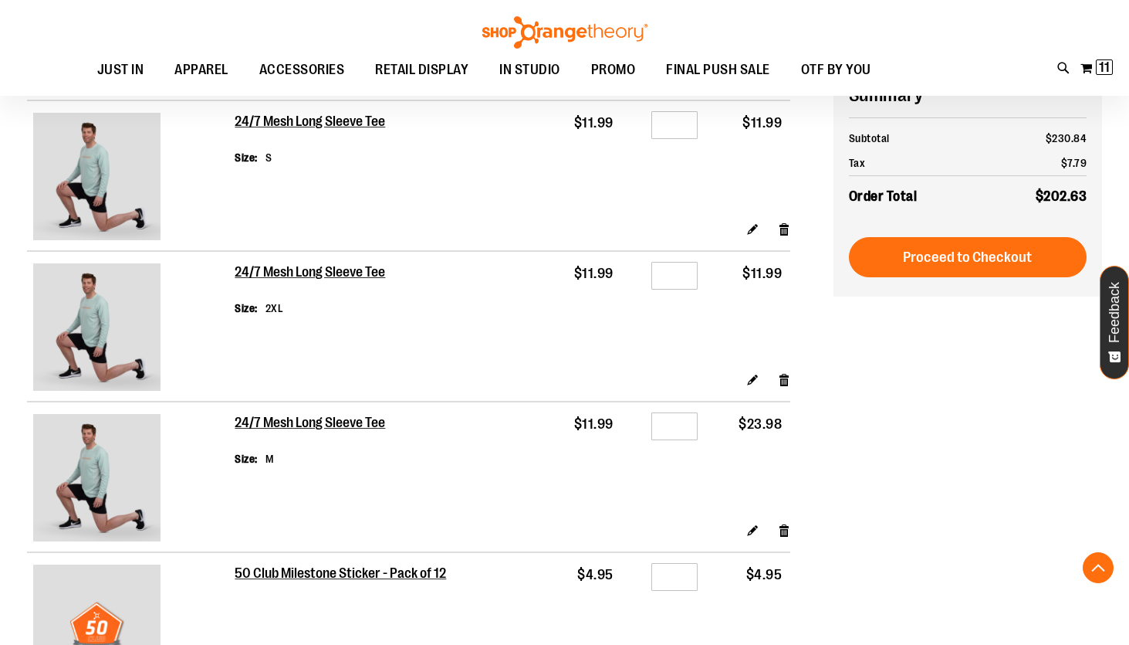
scroll to position [298, 0]
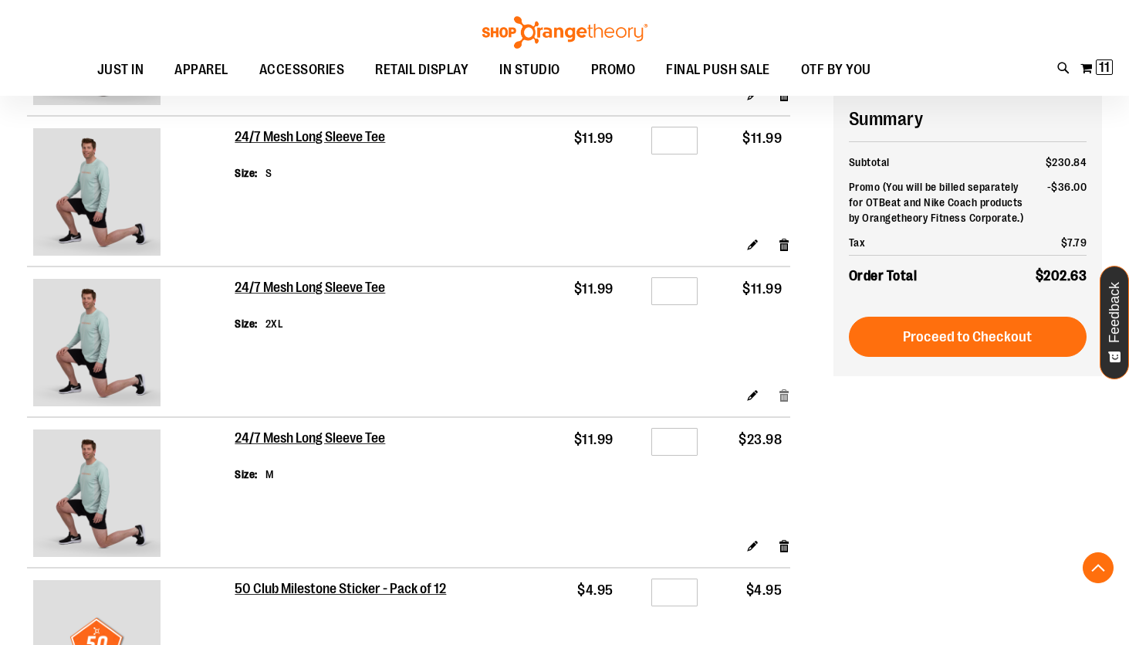
type input "**********"
click at [784, 398] on link "Remove item" at bounding box center [784, 395] width 13 height 16
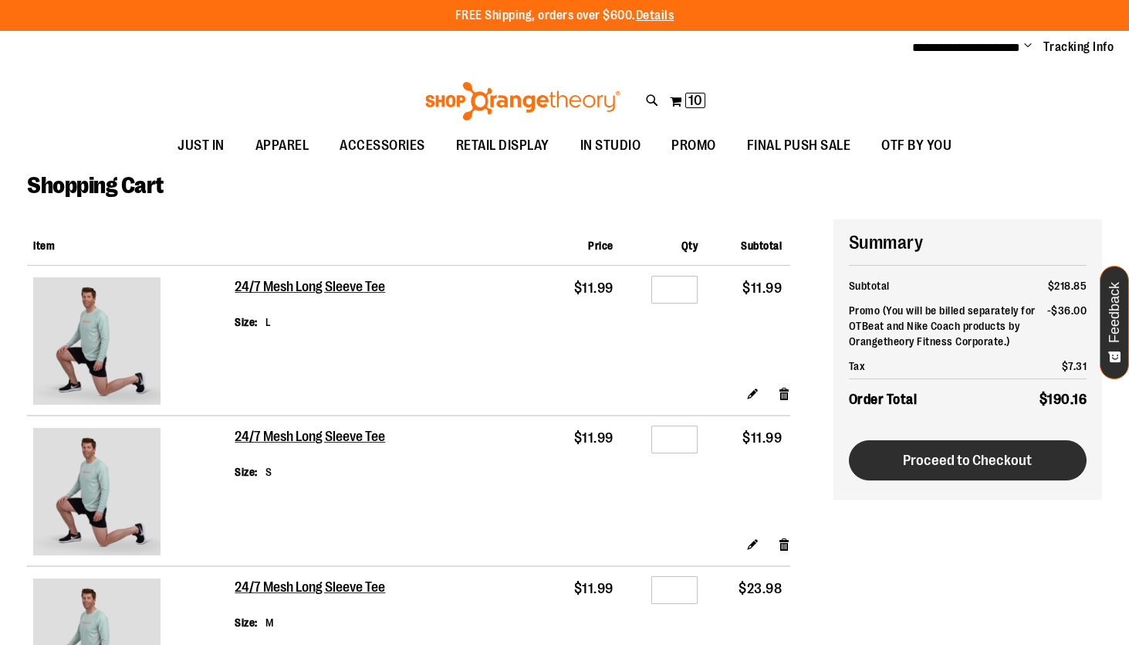
type input "**********"
click at [988, 458] on span "Proceed to Checkout" at bounding box center [967, 460] width 129 height 17
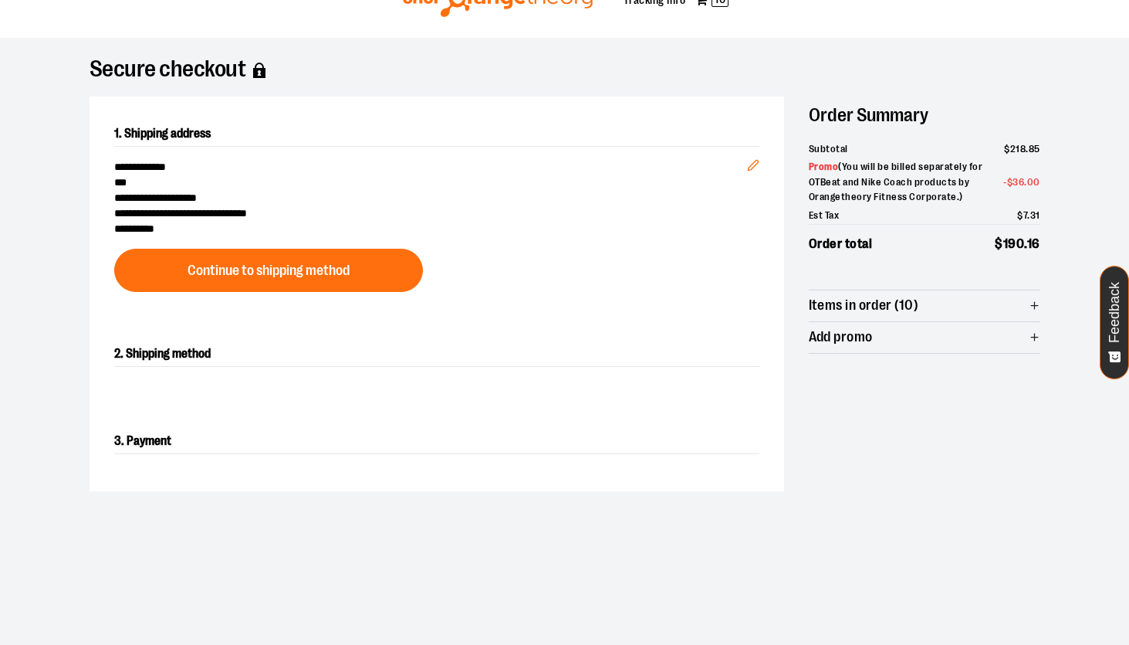
scroll to position [54, 0]
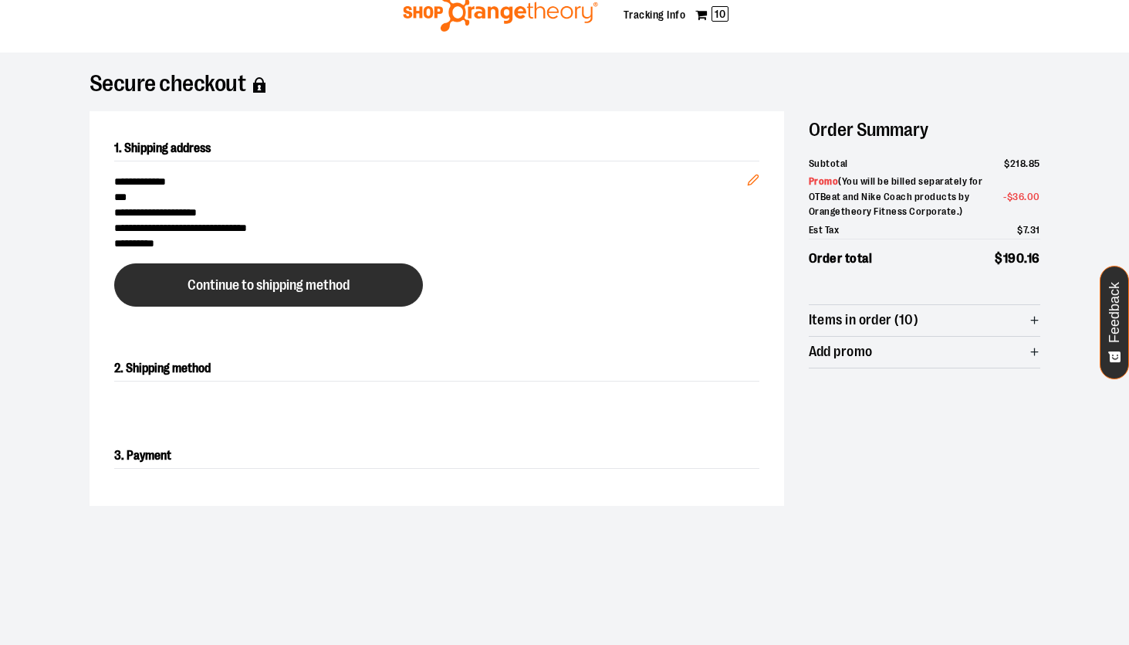
click at [313, 283] on span "Continue to shipping method" at bounding box center [269, 285] width 162 height 15
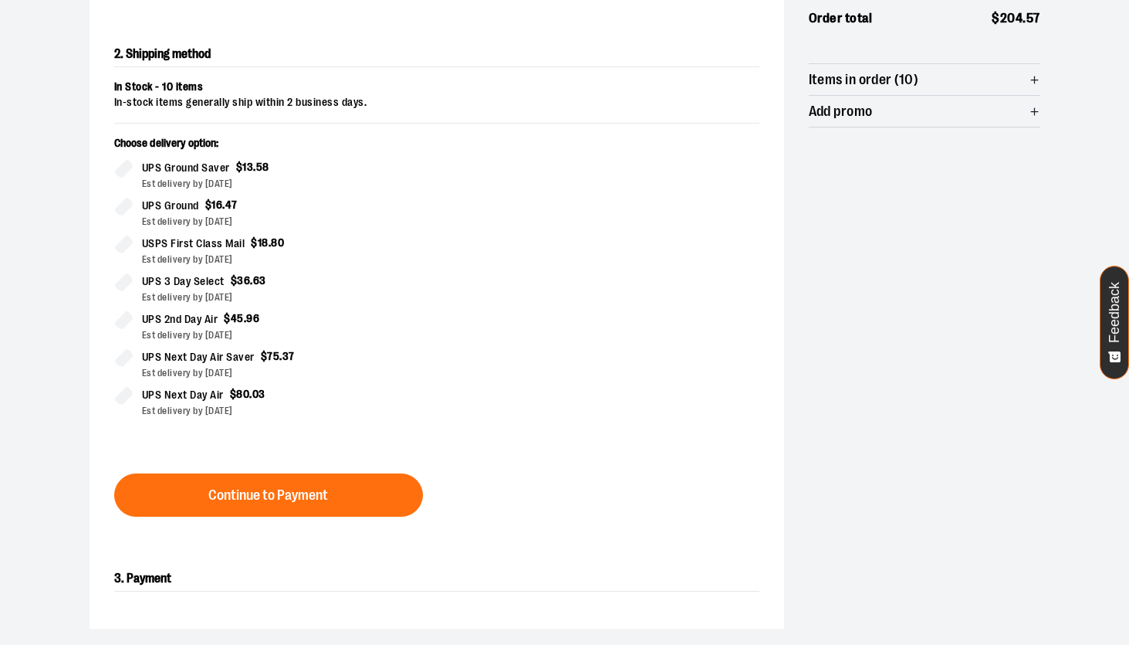
scroll to position [354, 0]
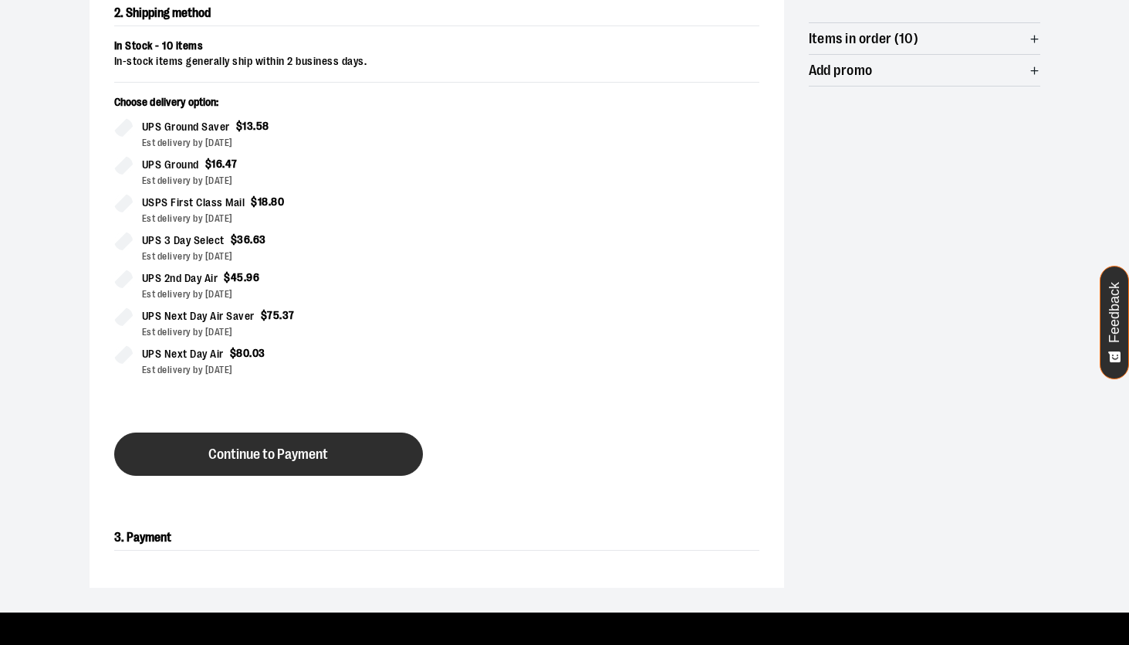
click at [359, 454] on button "Continue to Payment" at bounding box center [268, 453] width 309 height 43
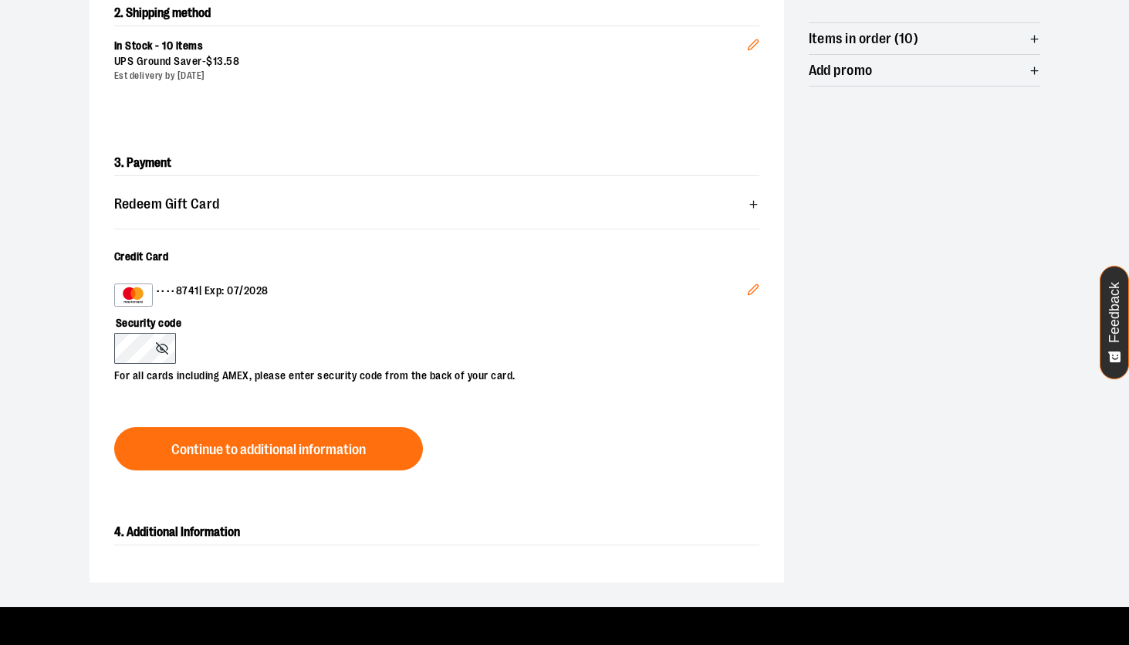
click at [758, 288] on icon "Edit" at bounding box center [753, 289] width 12 height 12
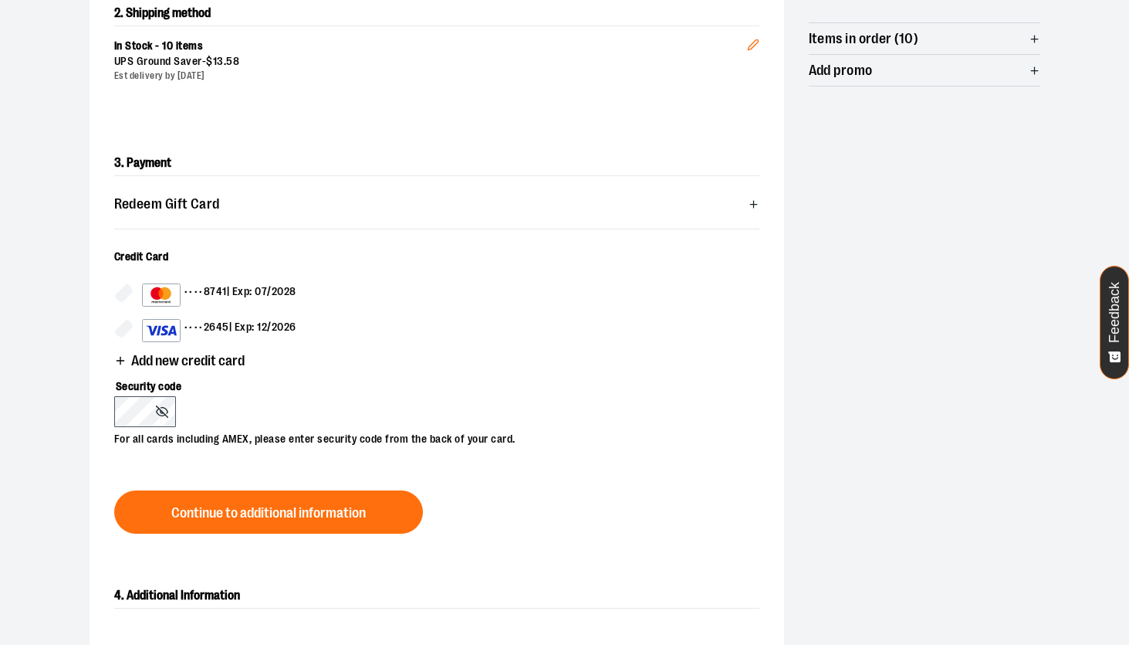
click at [252, 291] on div "•••• 8741 | Exp: 07/2028" at bounding box center [219, 294] width 154 height 23
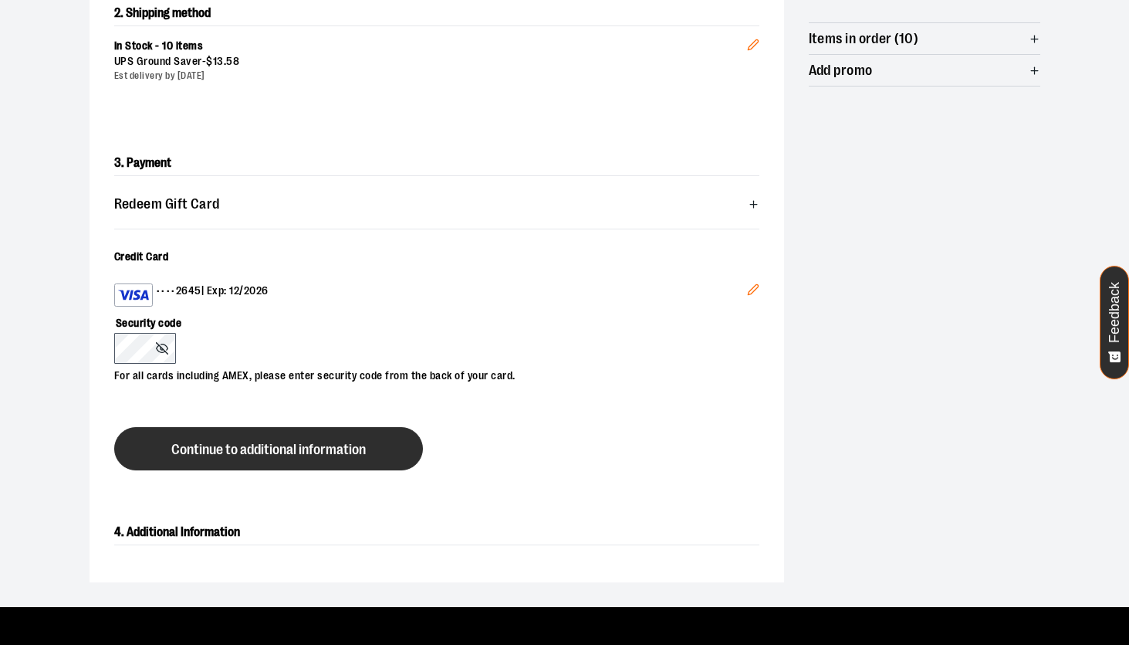
click at [244, 445] on span "Continue to additional information" at bounding box center [268, 449] width 195 height 15
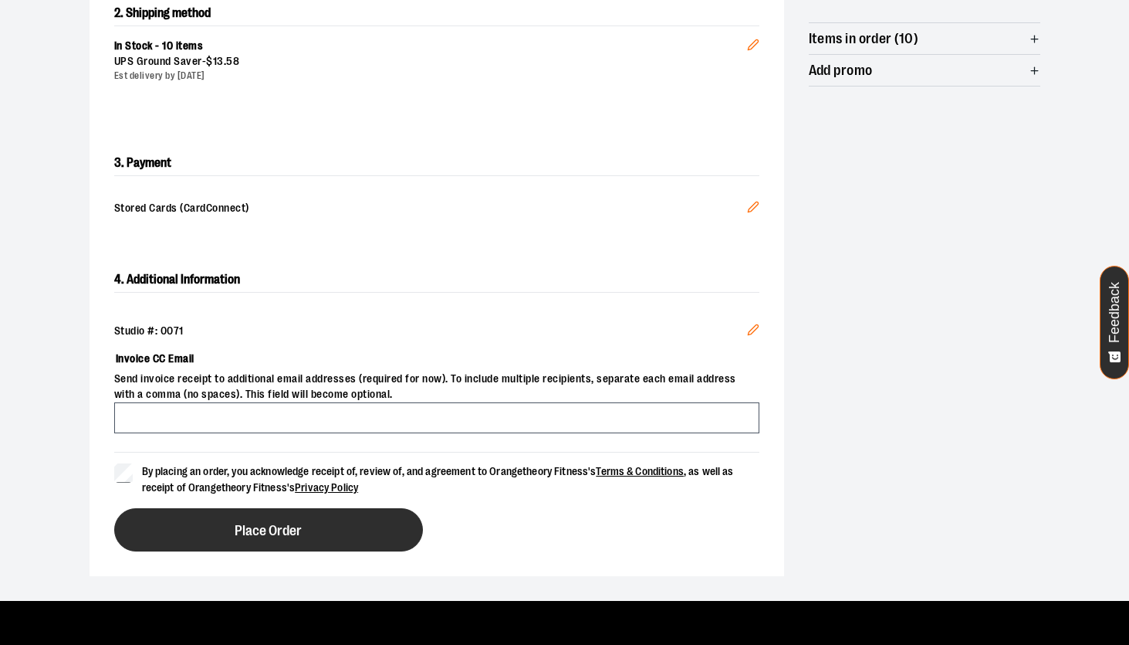
click at [266, 534] on span "Place Order" at bounding box center [268, 530] width 67 height 15
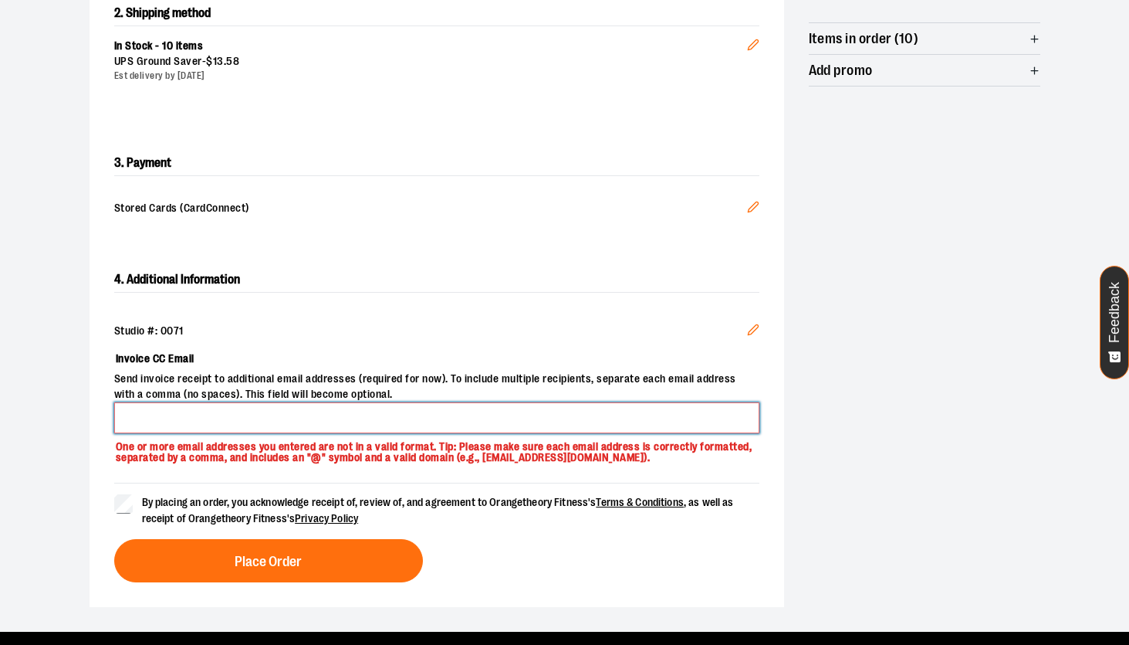
click at [289, 409] on input "Invoice CC Email" at bounding box center [436, 417] width 645 height 31
type input "**********"
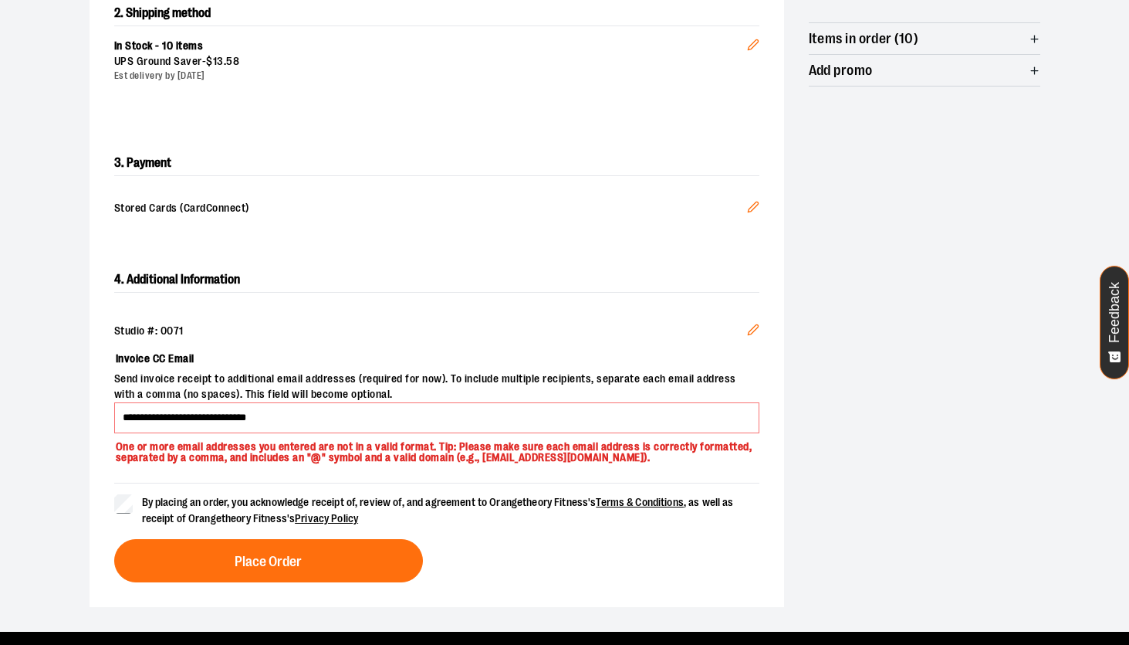
click at [616, 537] on div "By placing an order, you acknowledge receipt of, review of, and agreement to Or…" at bounding box center [436, 533] width 645 height 100
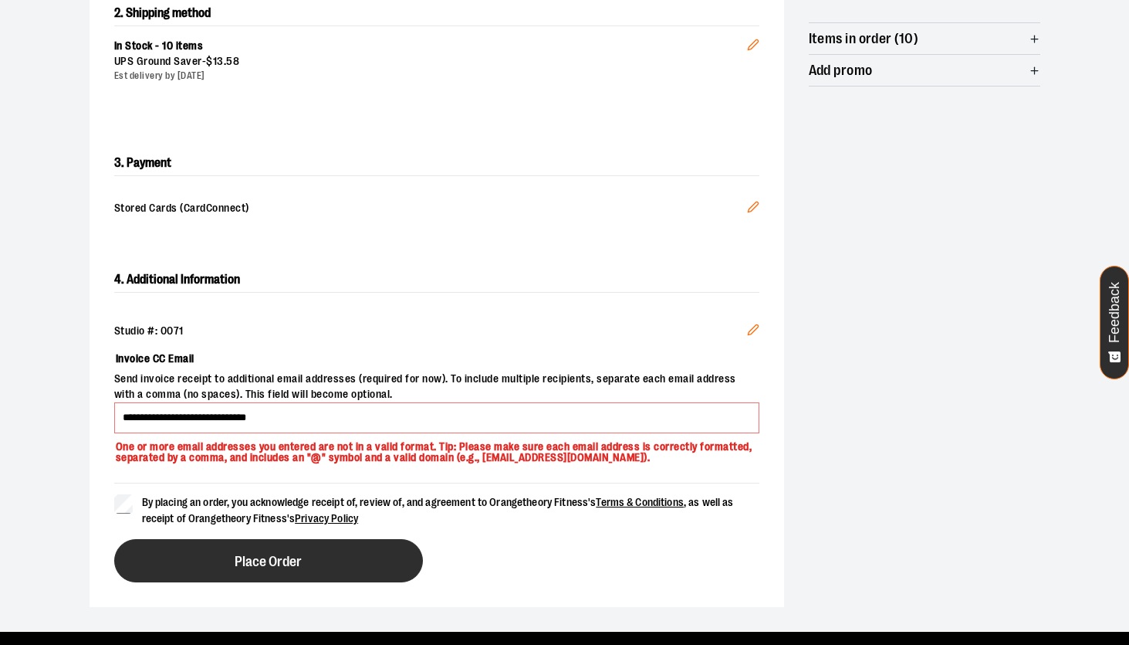
click at [320, 564] on button "Place Order" at bounding box center [268, 560] width 309 height 43
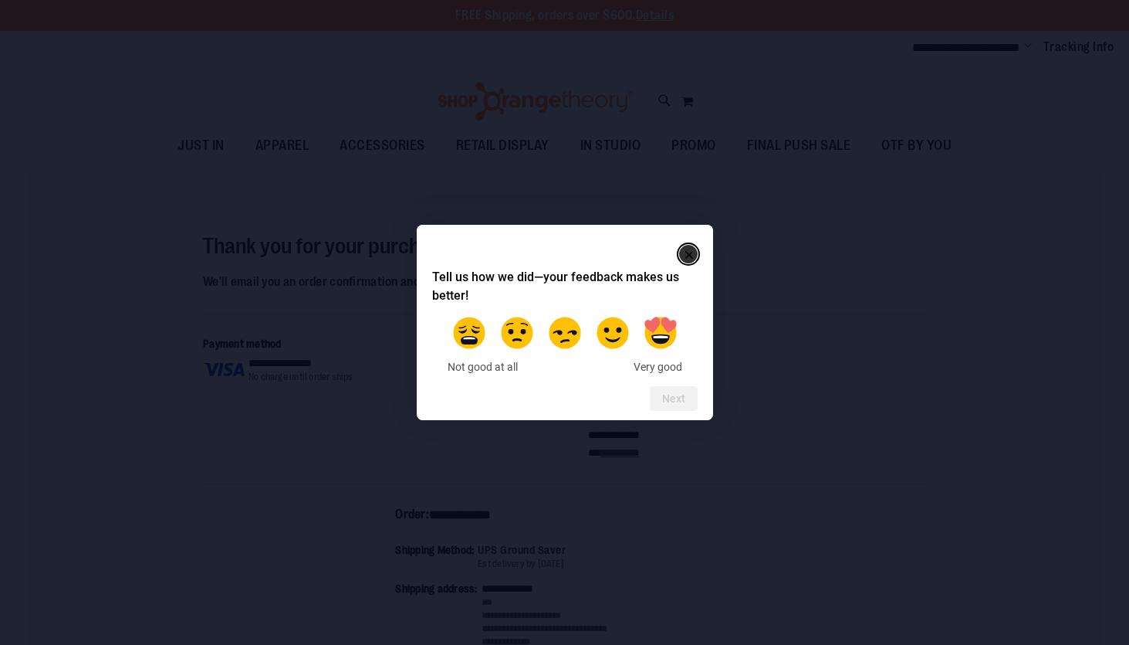
type input "**********"
click at [692, 253] on rect "Close" at bounding box center [689, 254] width 19 height 19
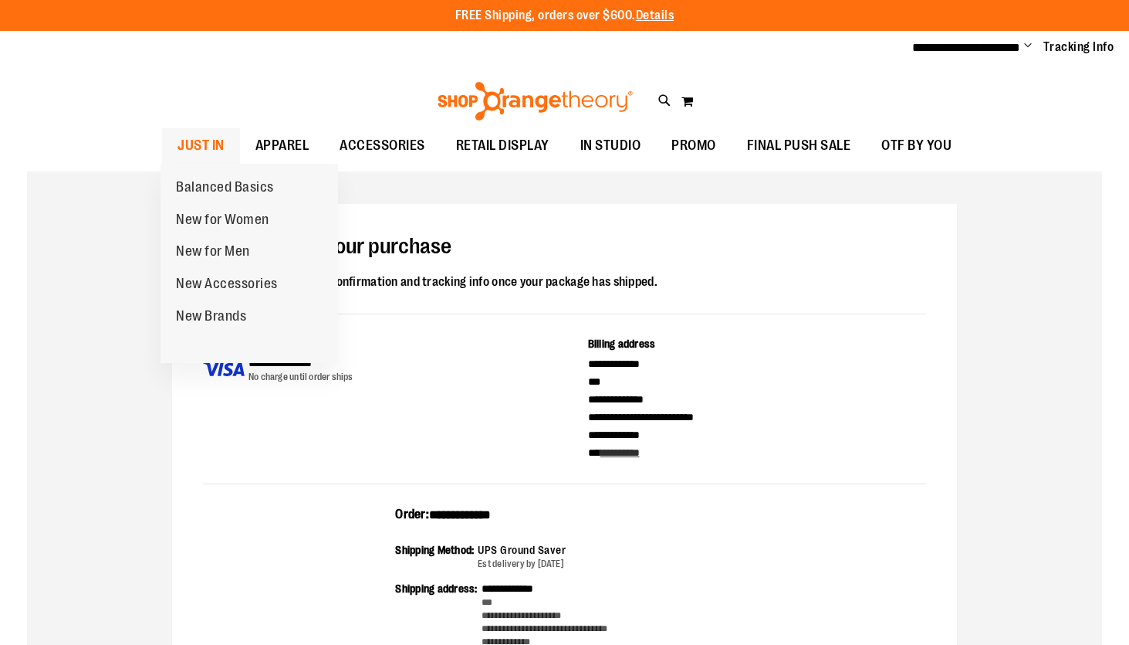
click at [212, 141] on span "JUST IN" at bounding box center [201, 145] width 47 height 35
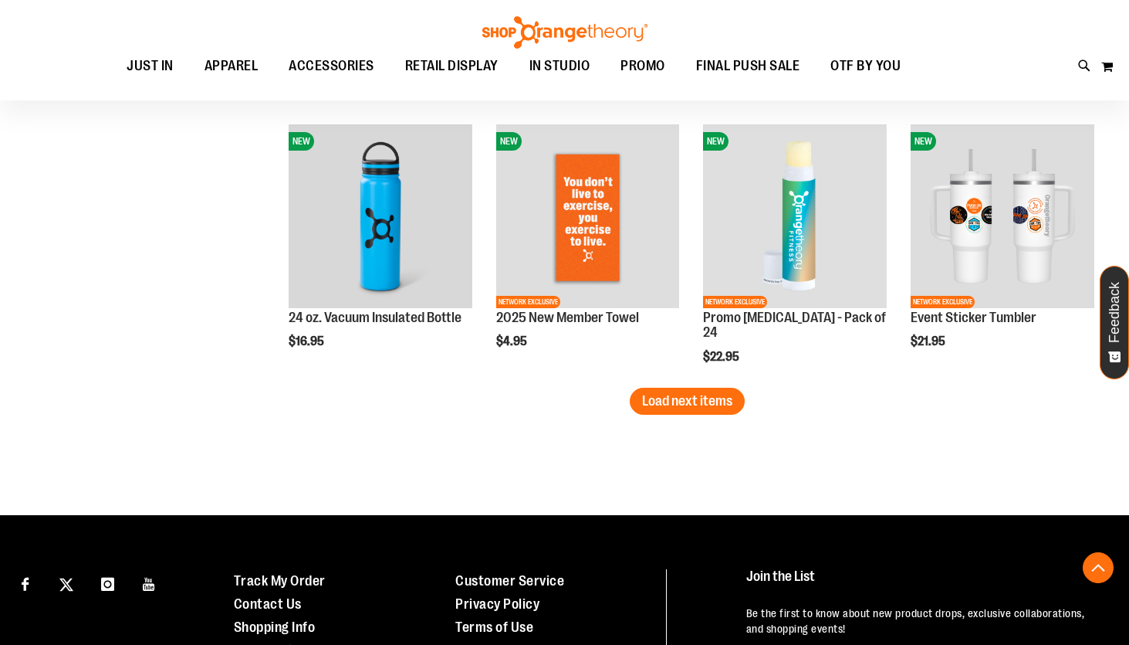
scroll to position [2369, 0]
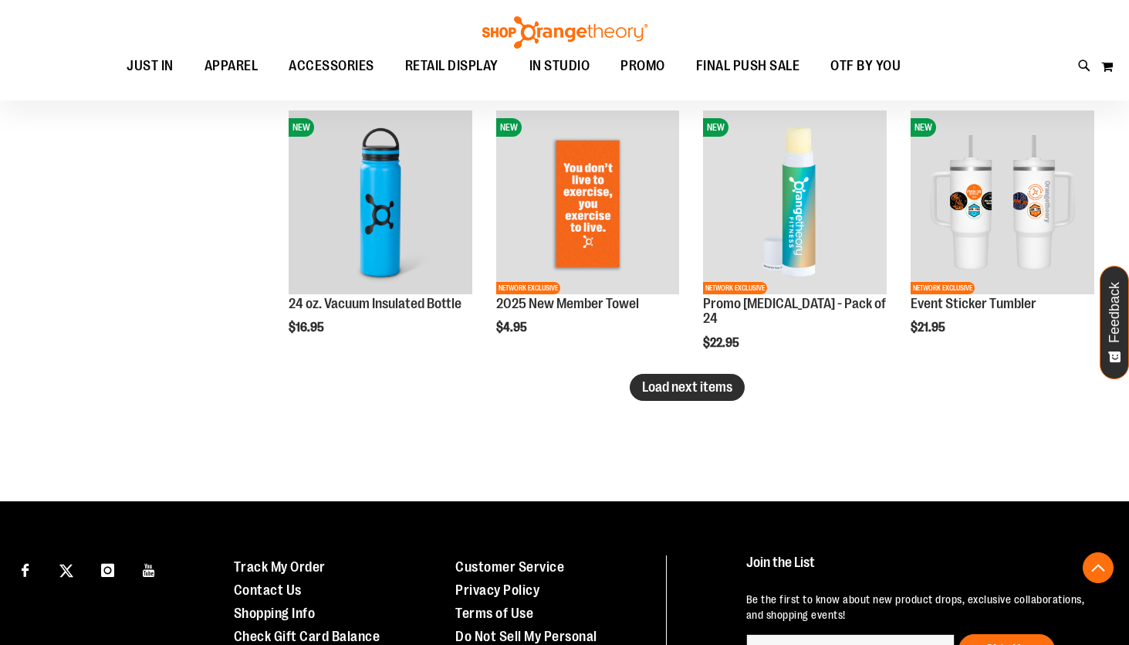
type input "**********"
click at [670, 388] on span "Load next items" at bounding box center [687, 386] width 90 height 15
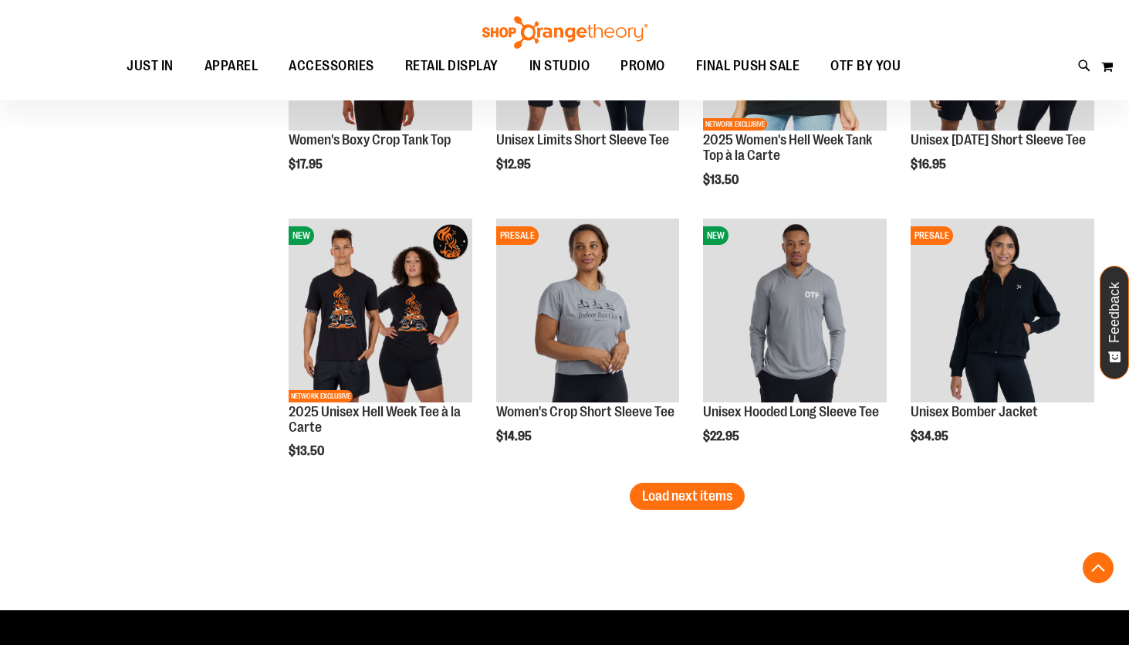
scroll to position [3100, 0]
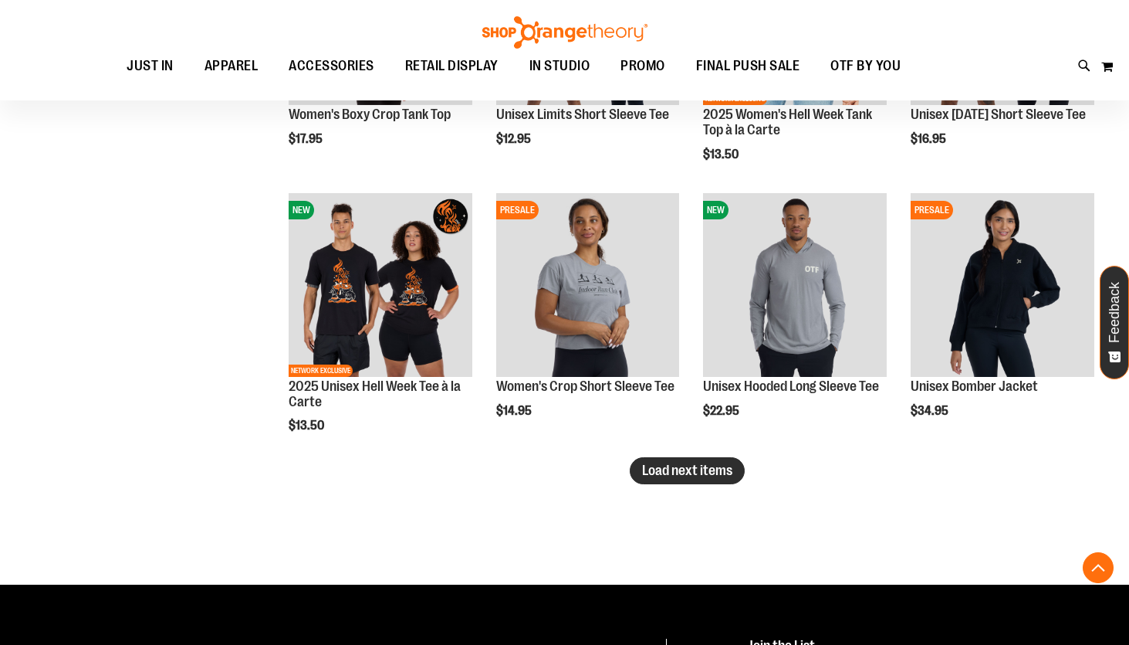
click at [694, 471] on span "Load next items" at bounding box center [687, 469] width 90 height 15
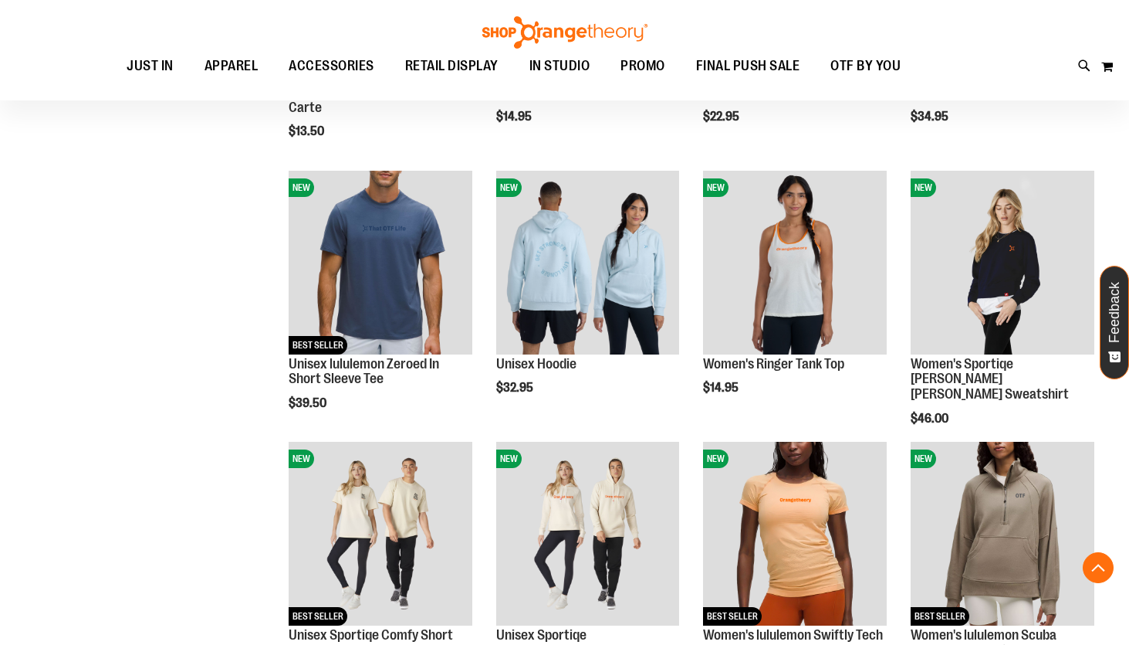
scroll to position [3395, 0]
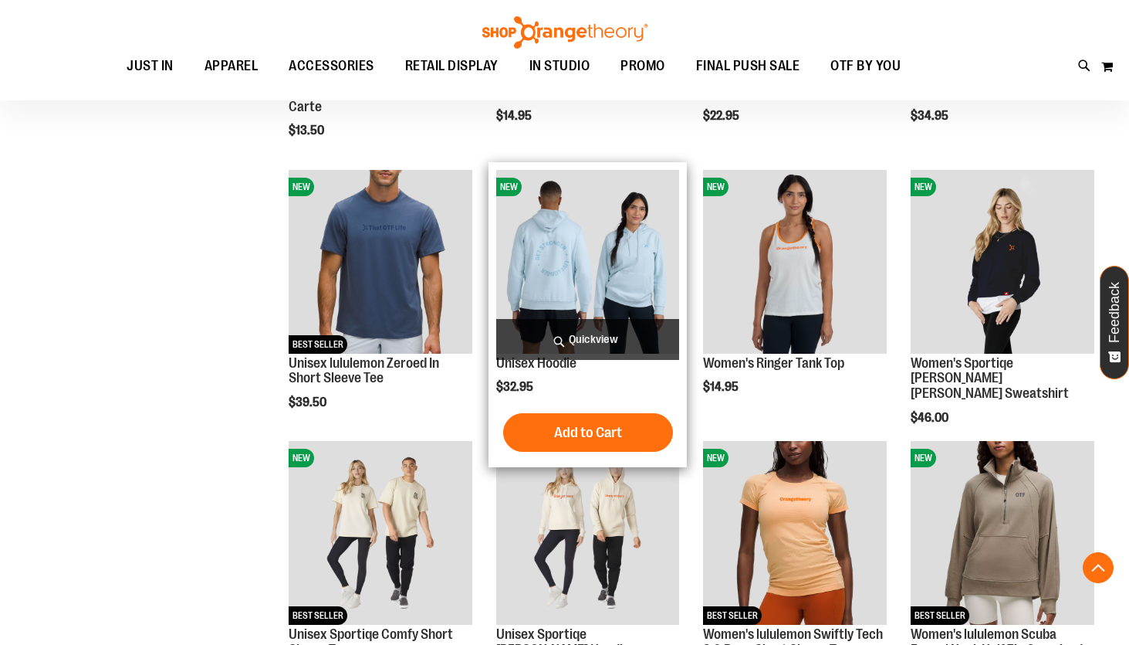
click at [559, 269] on img "product" at bounding box center [588, 262] width 184 height 184
